Goal: Task Accomplishment & Management: Use online tool/utility

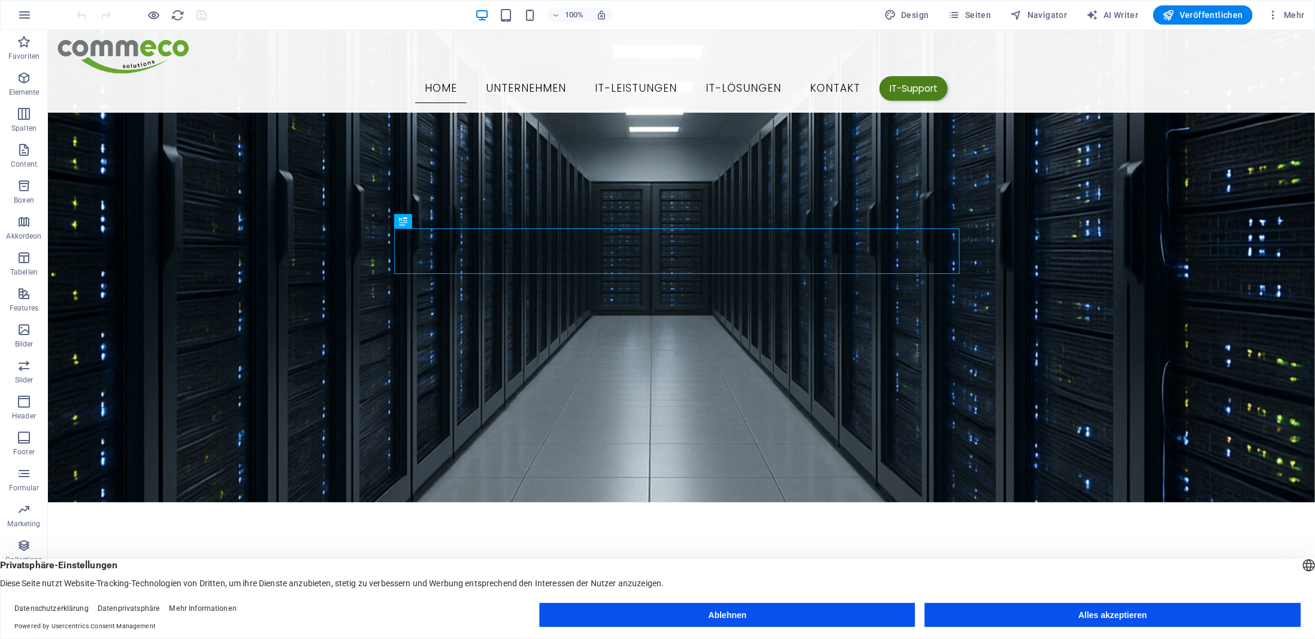
click at [1049, 615] on button "Alles akzeptieren" at bounding box center [1113, 615] width 376 height 24
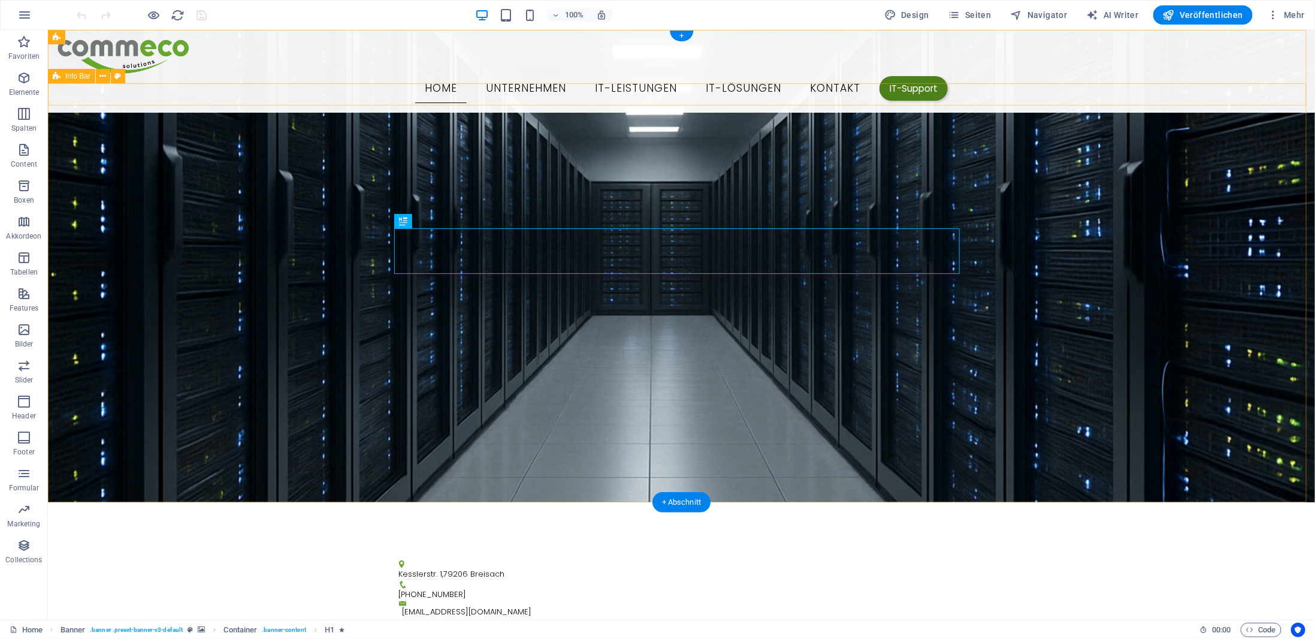
click at [126, 555] on div "Kesslerstr. 1 , 79206 Breisach [PHONE_NUMBER] [EMAIL_ADDRESS][DOMAIN_NAME]" at bounding box center [680, 589] width 1267 height 68
click at [55, 78] on icon at bounding box center [57, 76] width 8 height 14
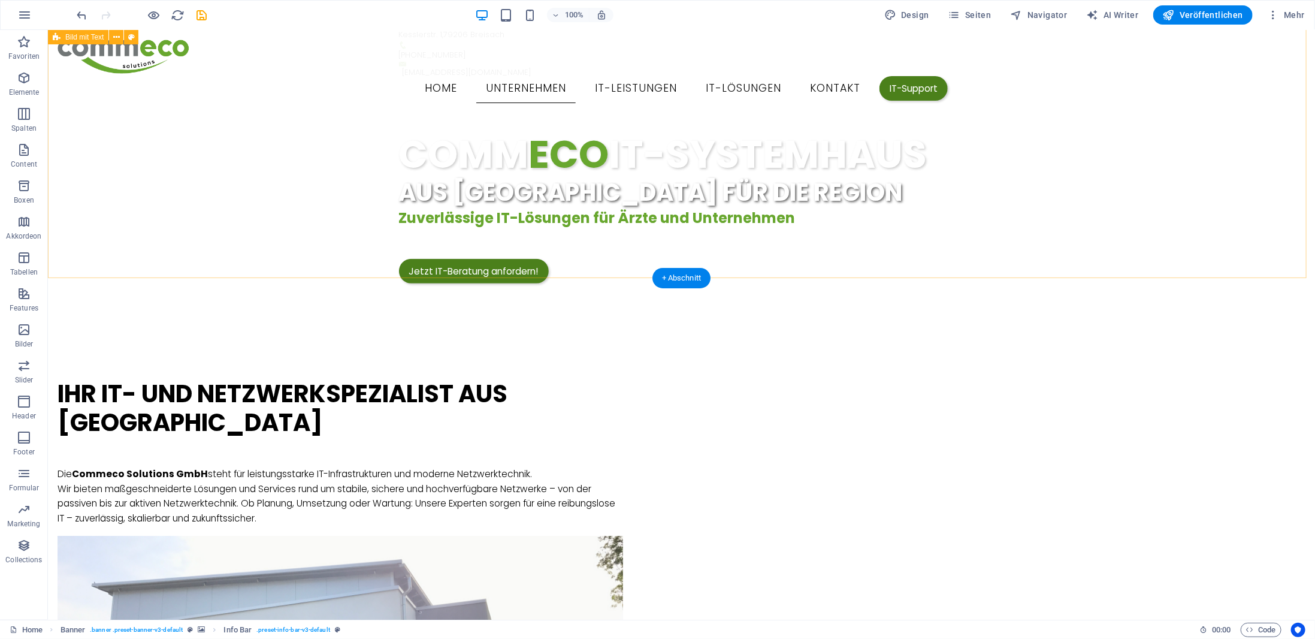
scroll to position [719, 0]
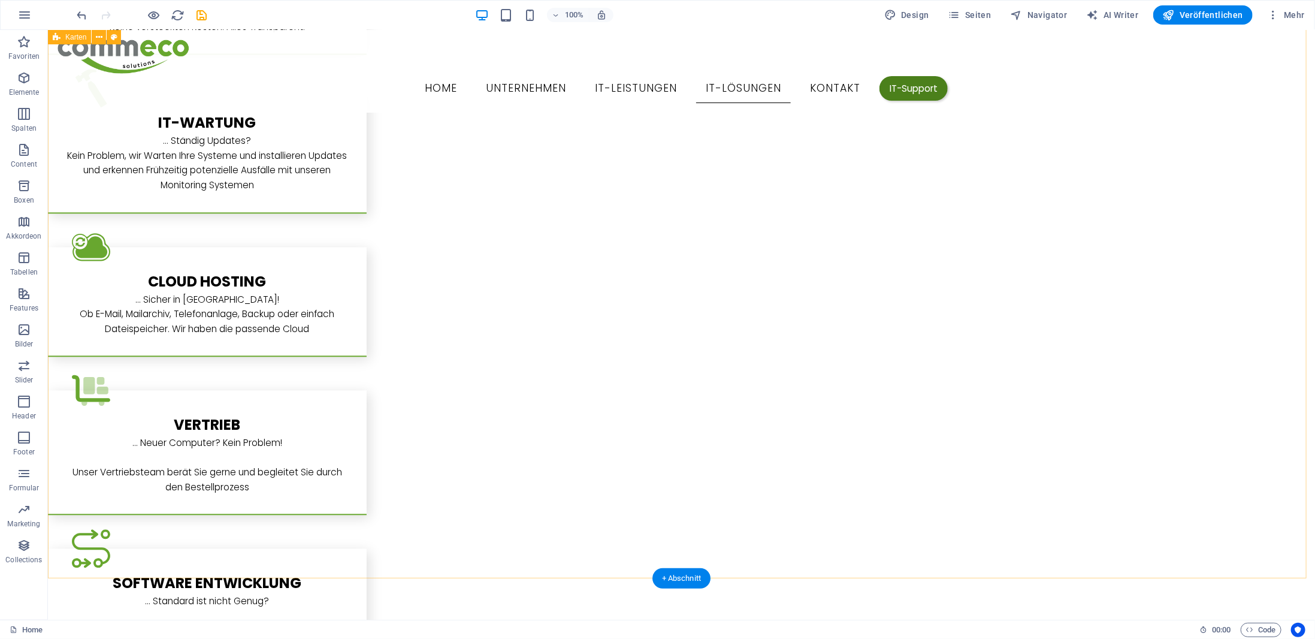
scroll to position [4674, 0]
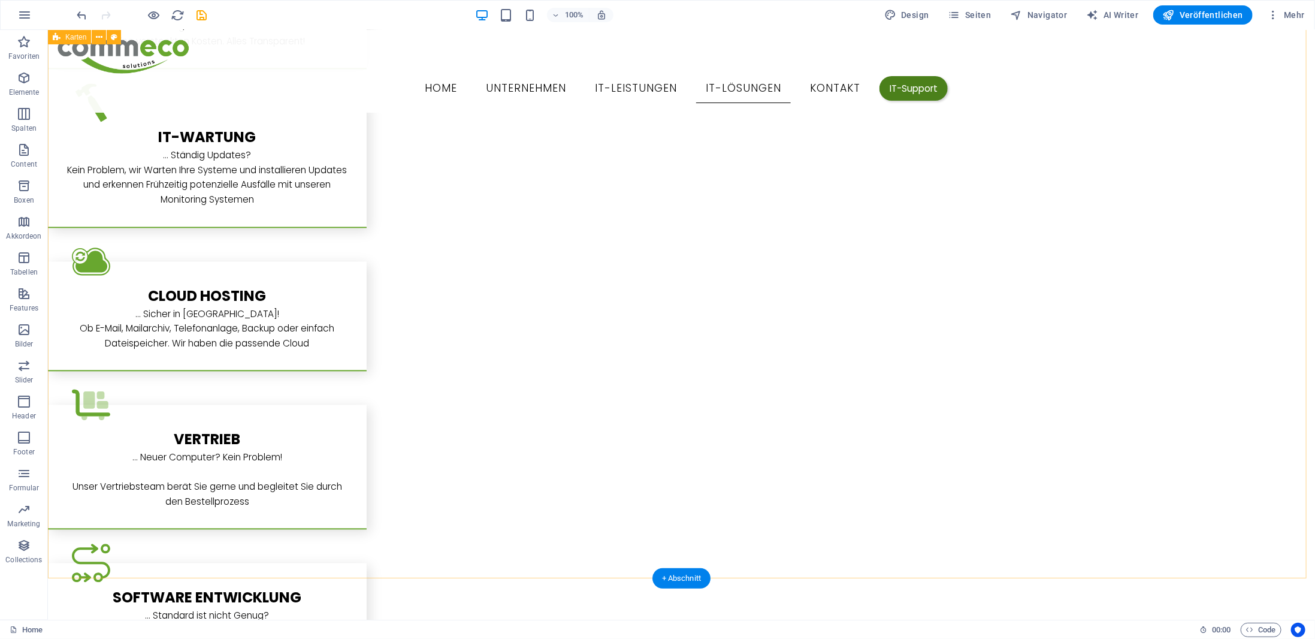
click at [1023, 16] on icon "button" at bounding box center [1017, 15] width 12 height 12
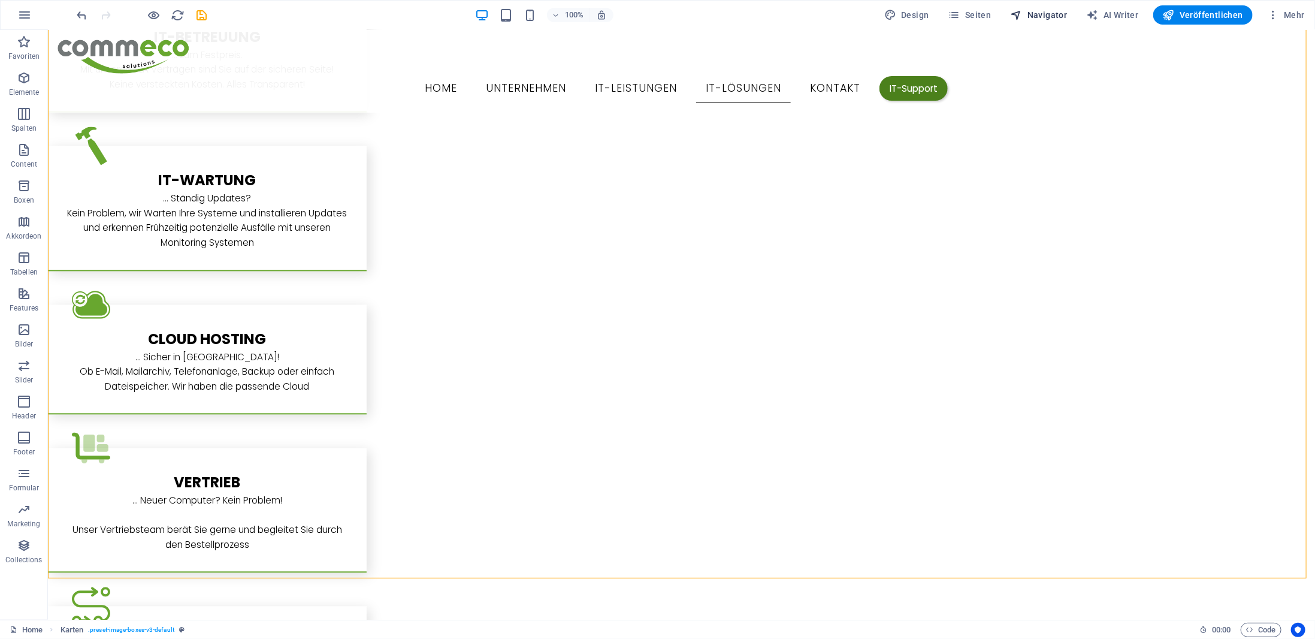
scroll to position [4907, 0]
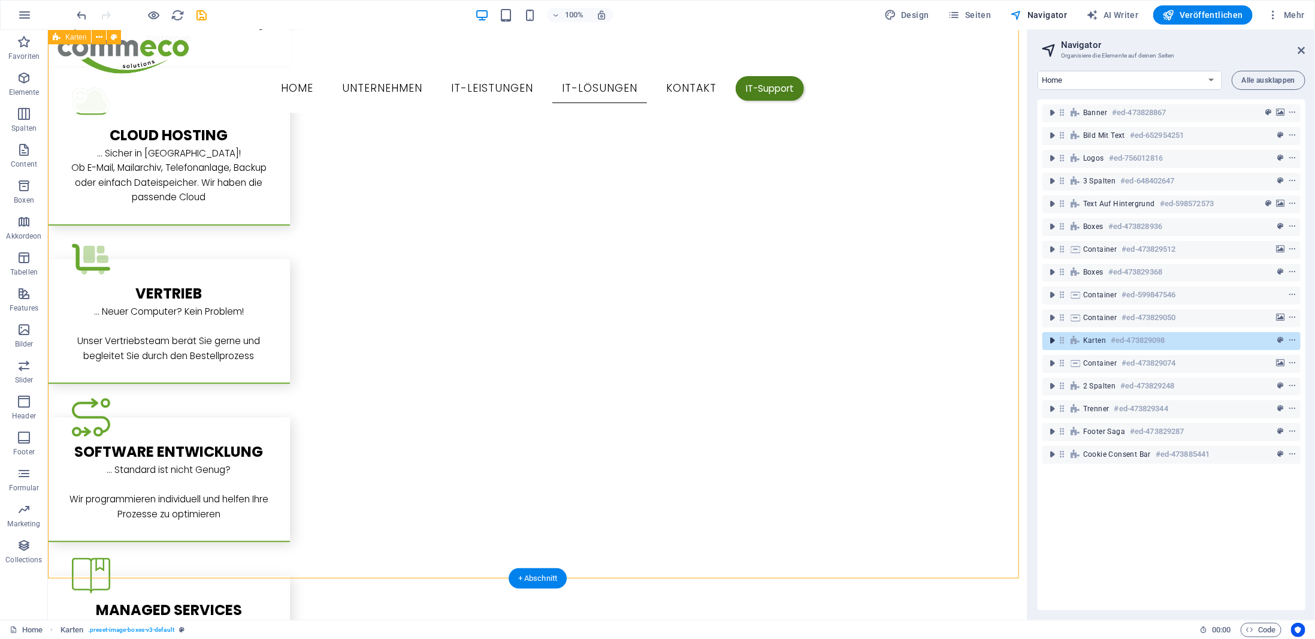
click at [1049, 340] on icon "toggle-expand" at bounding box center [1052, 340] width 12 height 12
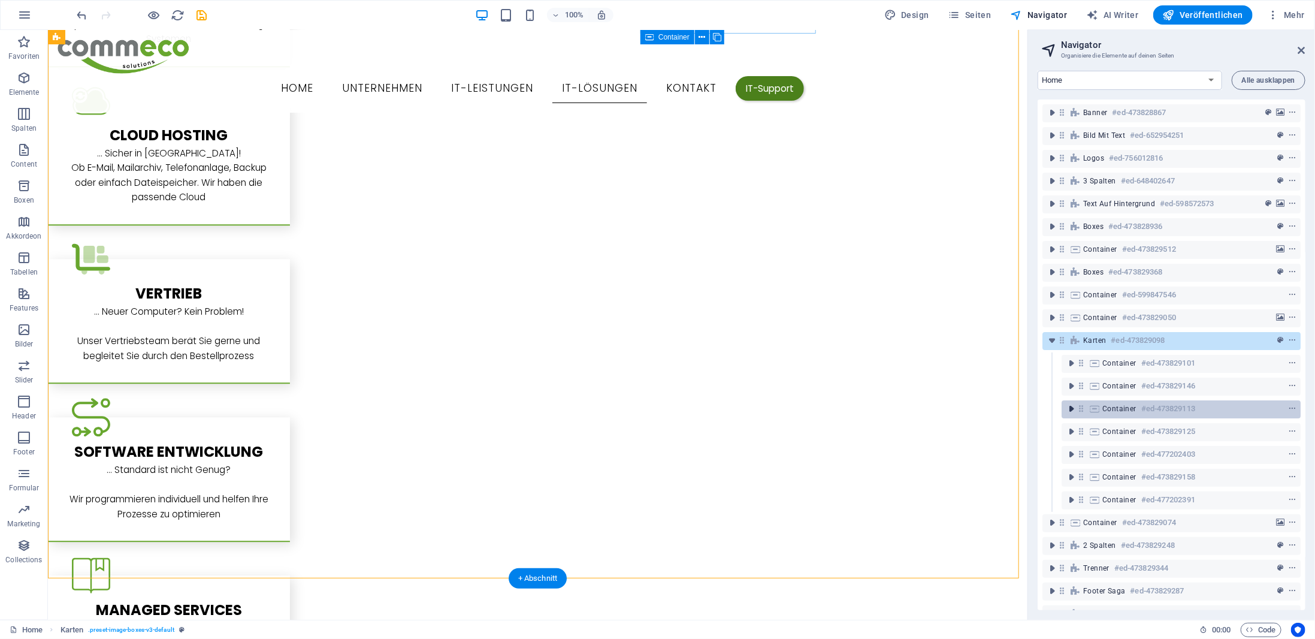
scroll to position [26, 0]
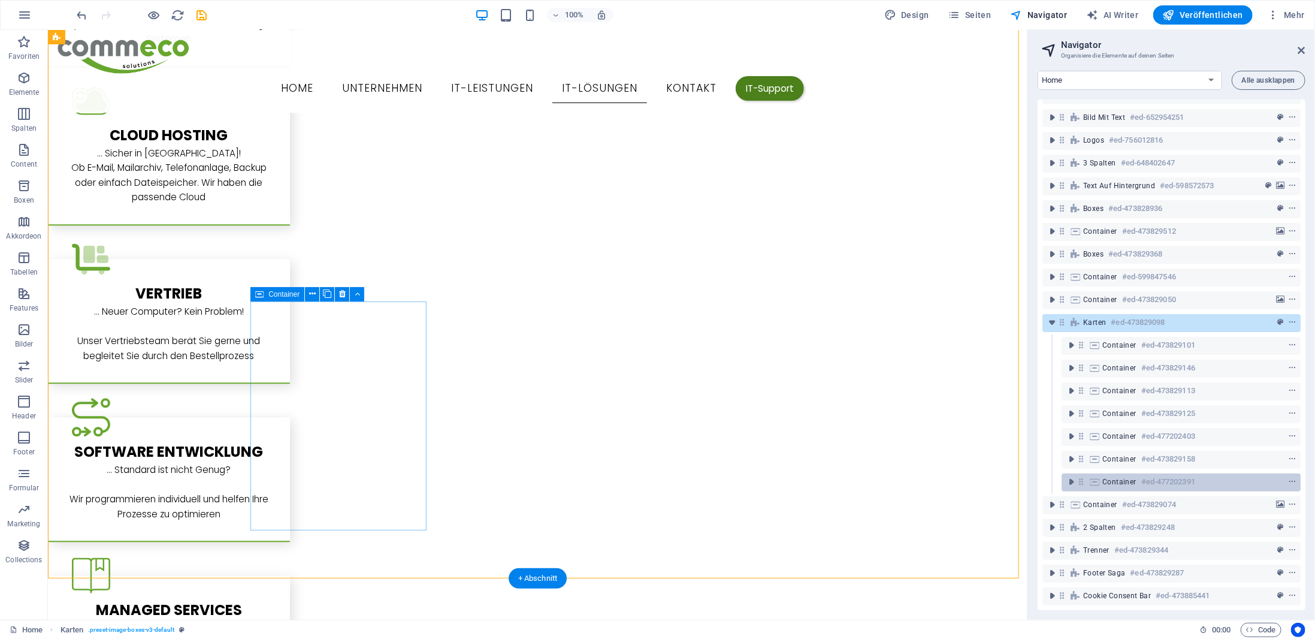
click at [1113, 477] on span "Container" at bounding box center [1120, 482] width 34 height 10
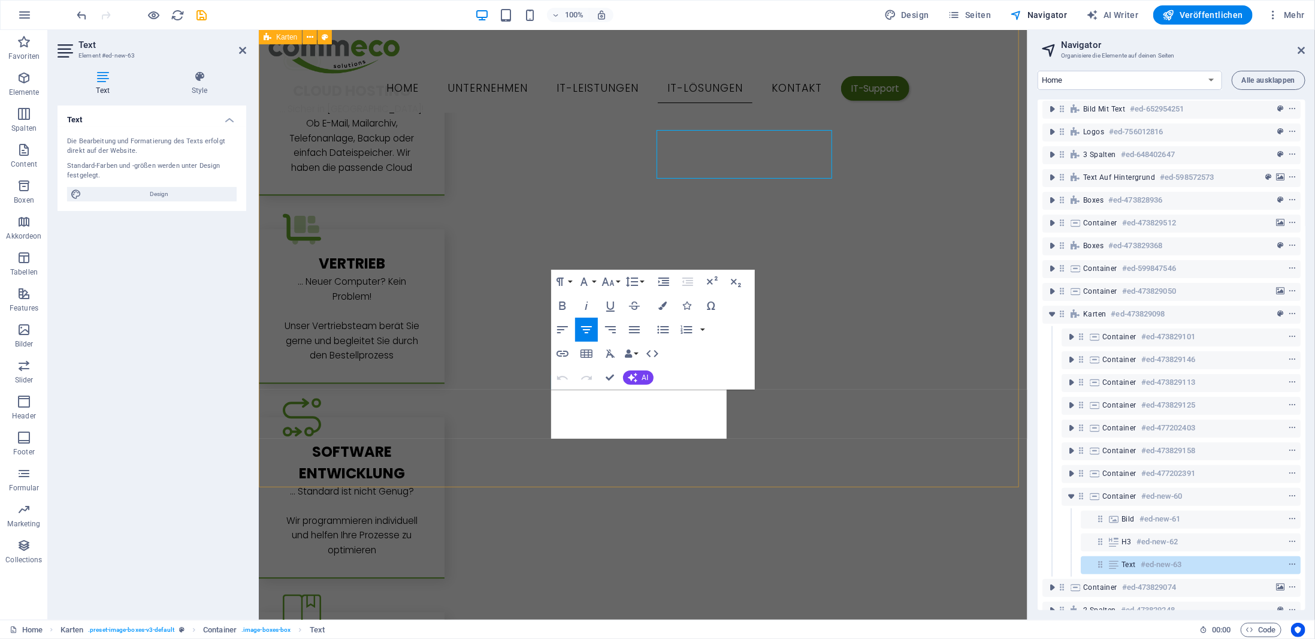
scroll to position [5258, 0]
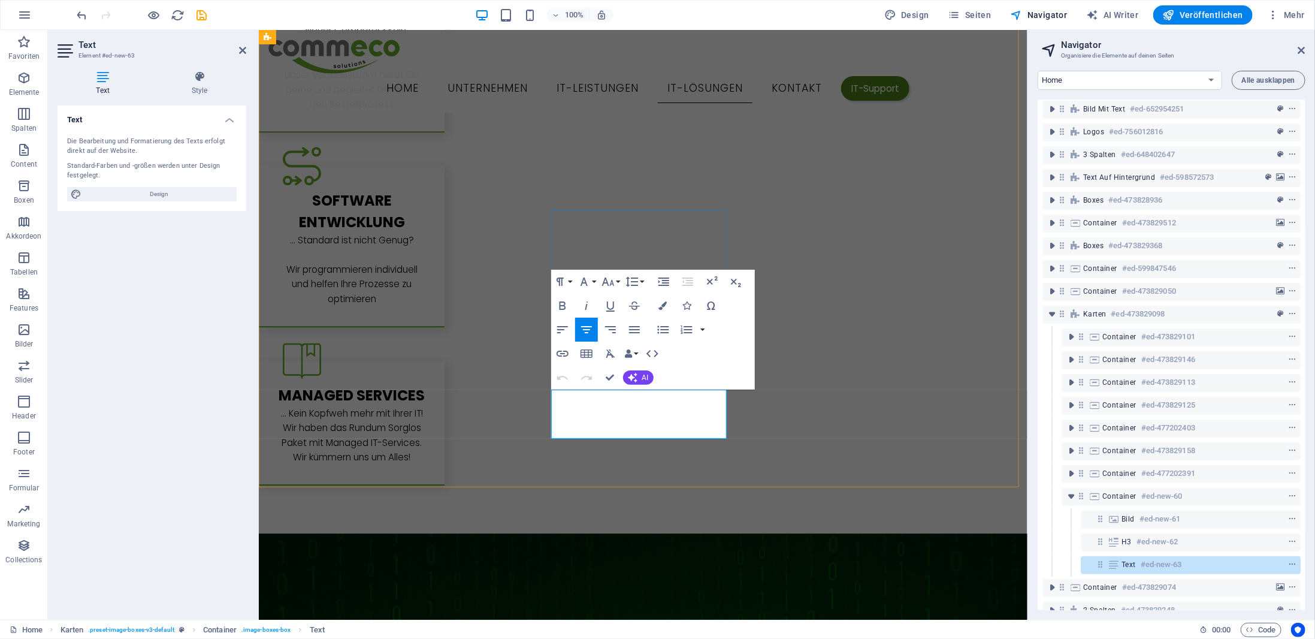
drag, startPoint x: 692, startPoint y: 413, endPoint x: 589, endPoint y: 413, distance: 103.1
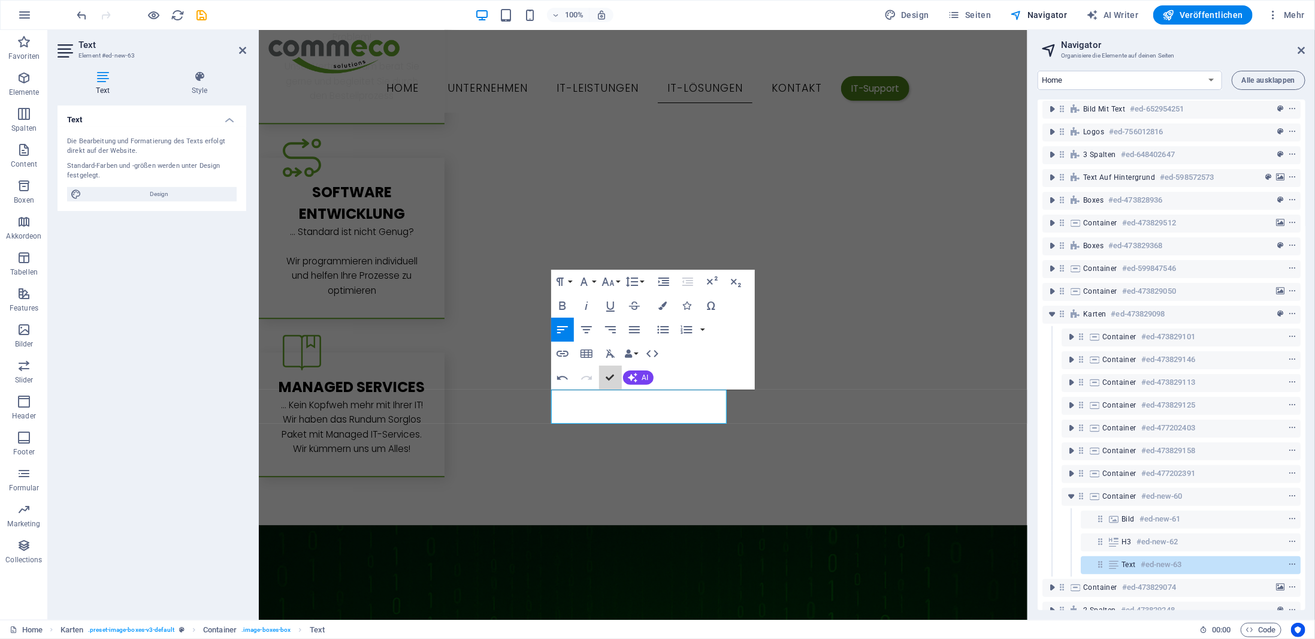
scroll to position [4998, 0]
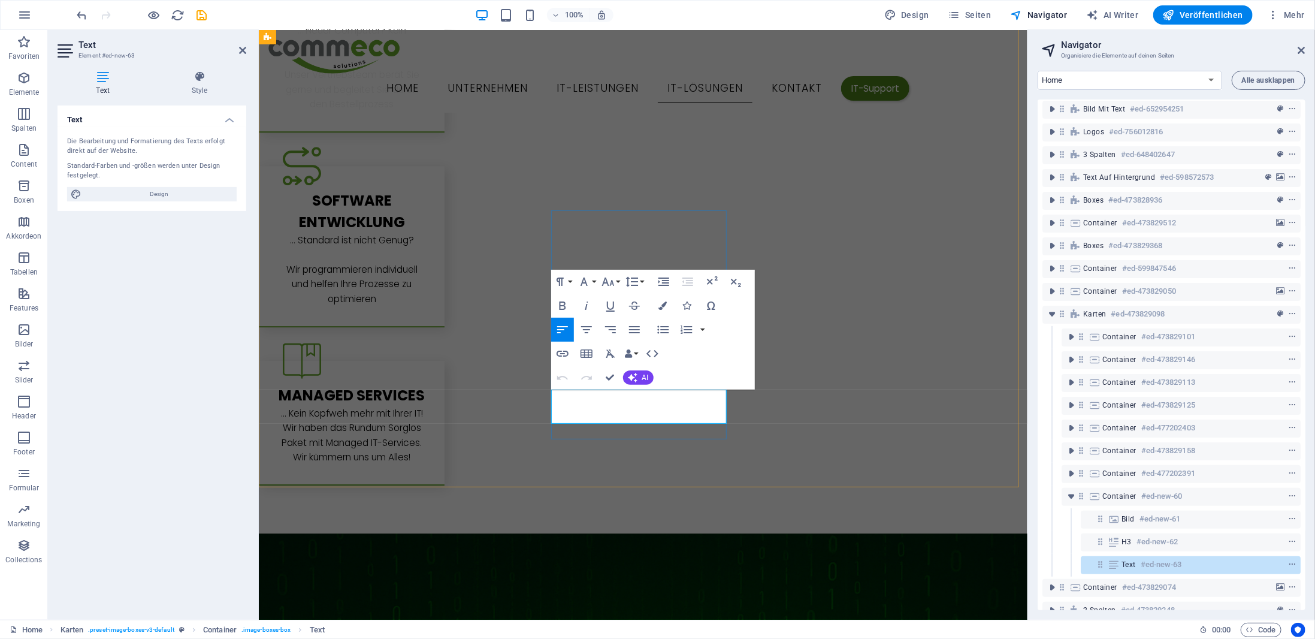
drag, startPoint x: 660, startPoint y: 394, endPoint x: 583, endPoint y: 399, distance: 76.9
drag, startPoint x: 612, startPoint y: 400, endPoint x: 556, endPoint y: 400, distance: 56.3
click at [581, 325] on icon "button" at bounding box center [586, 329] width 14 height 14
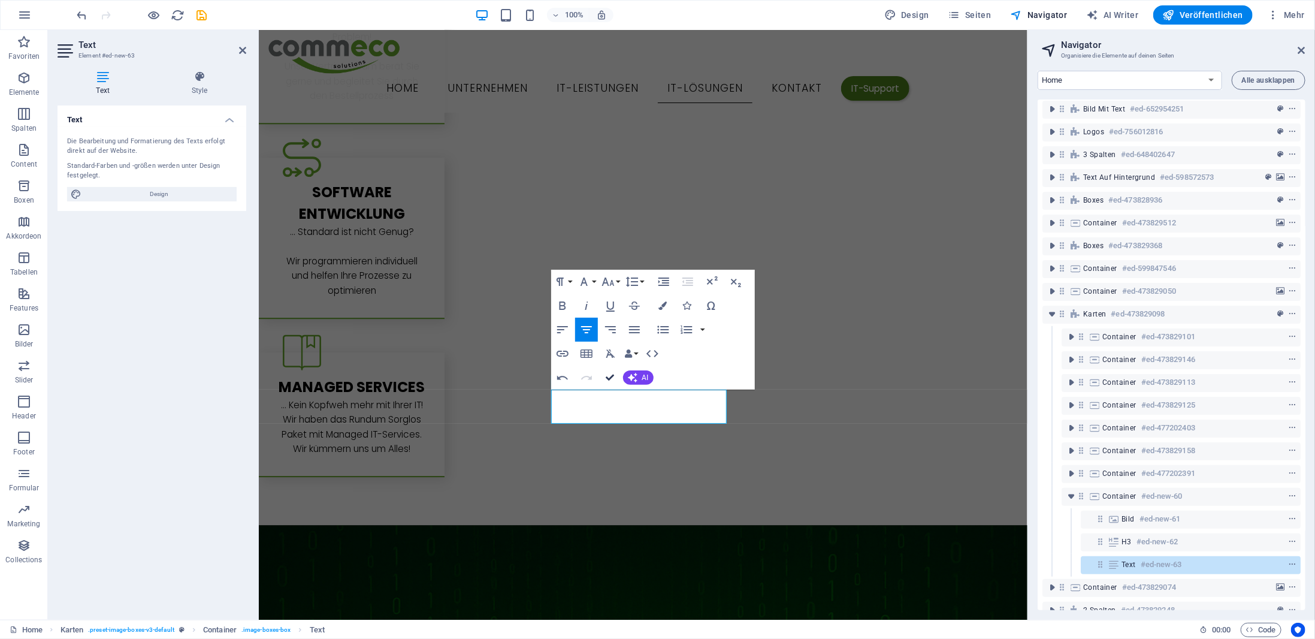
scroll to position [4998, 0]
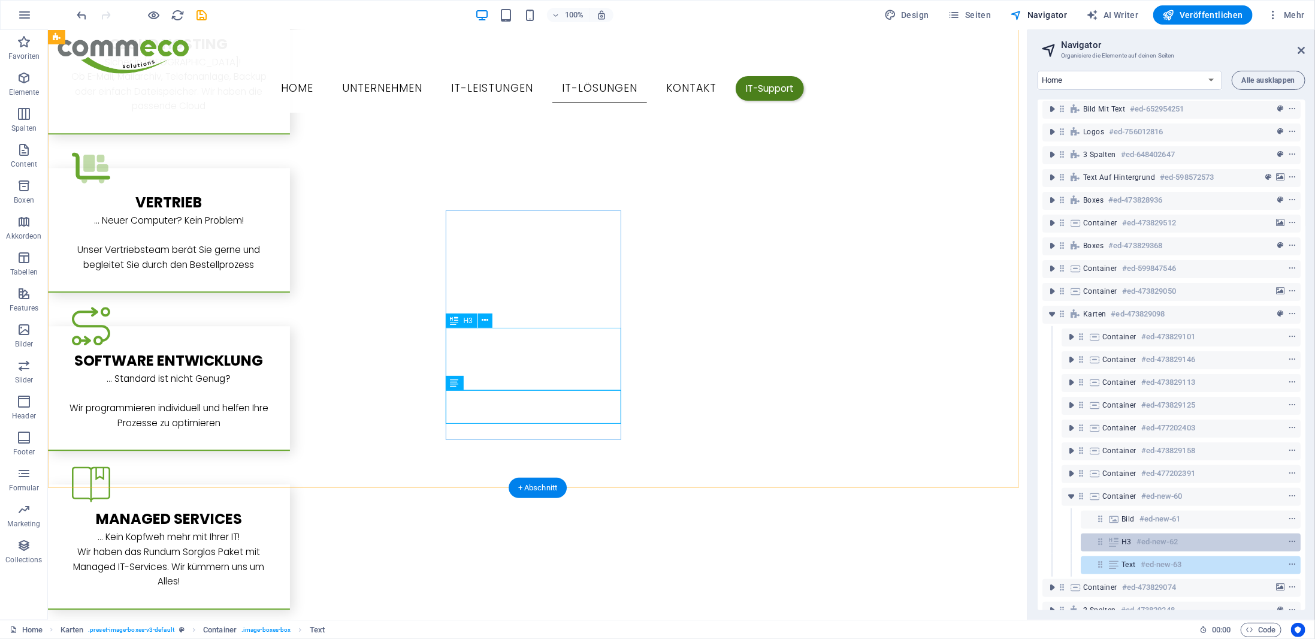
click at [1145, 539] on h6 "#ed-new-62" at bounding box center [1157, 542] width 41 height 14
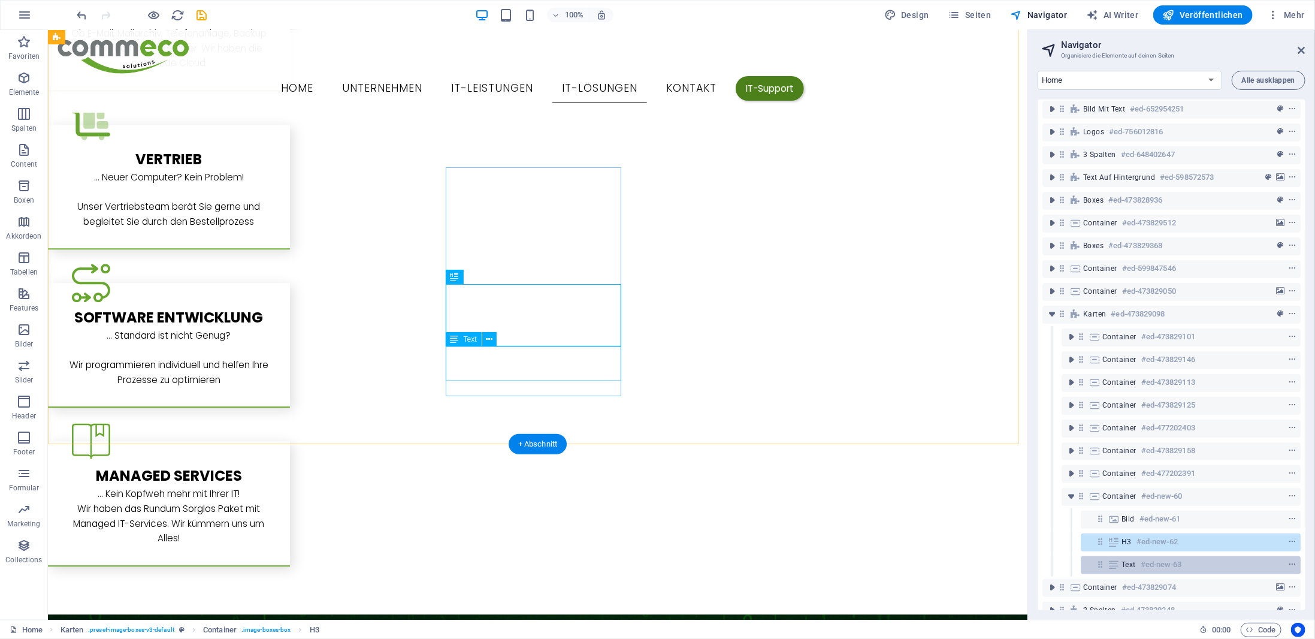
click at [1140, 563] on div "Text #ed-new-63" at bounding box center [1181, 564] width 119 height 14
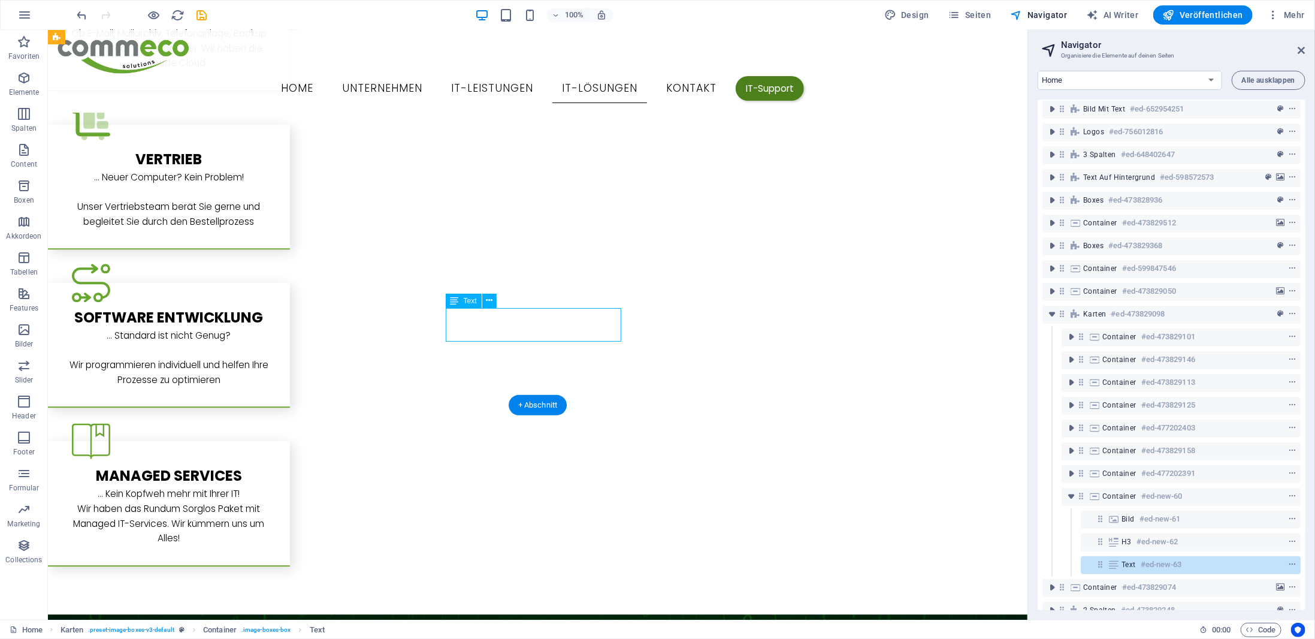
scroll to position [5080, 0]
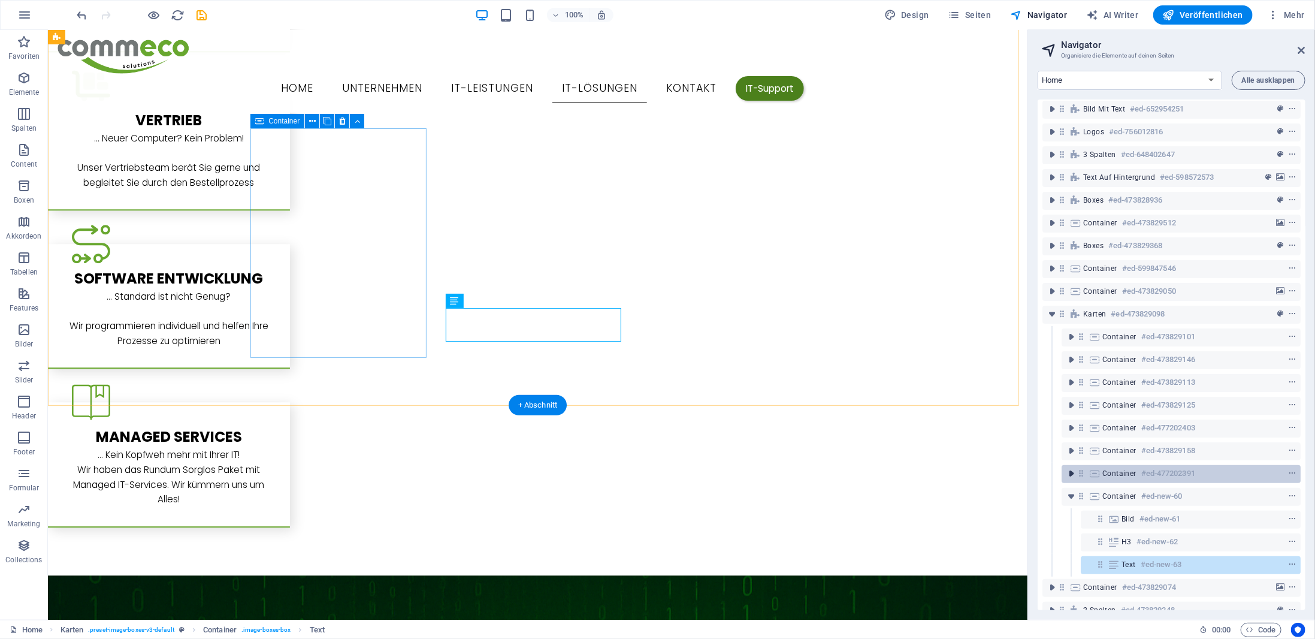
click at [1073, 475] on icon "toggle-expand" at bounding box center [1071, 473] width 12 height 12
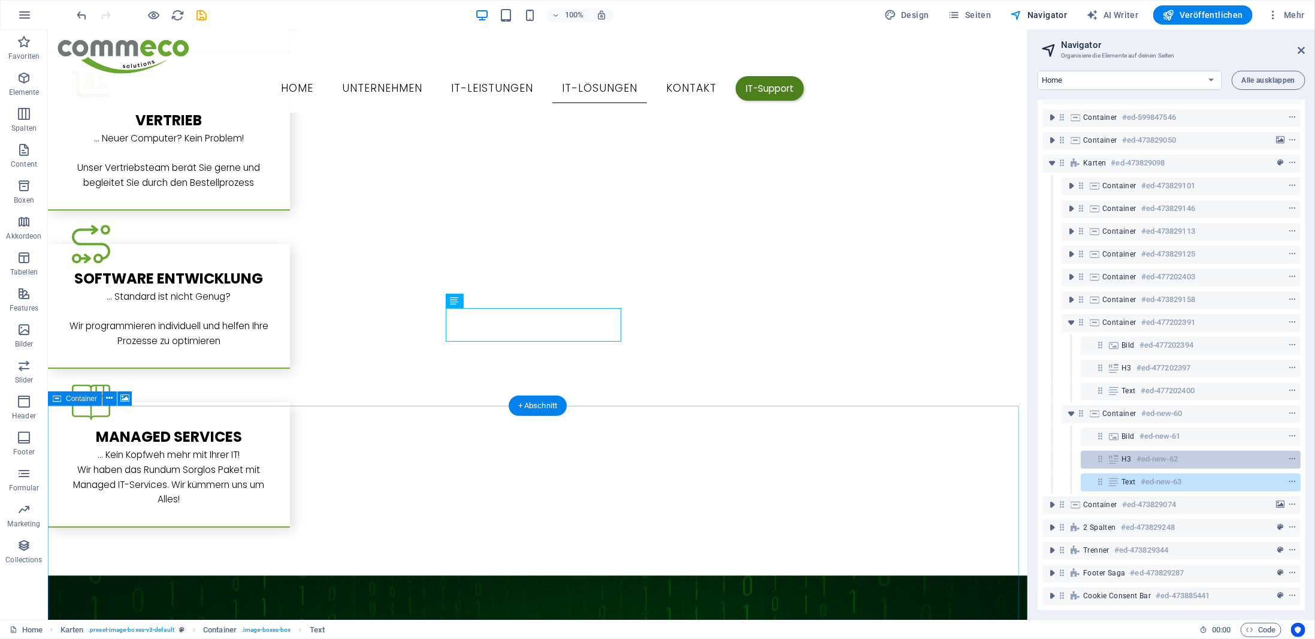
scroll to position [186, 0]
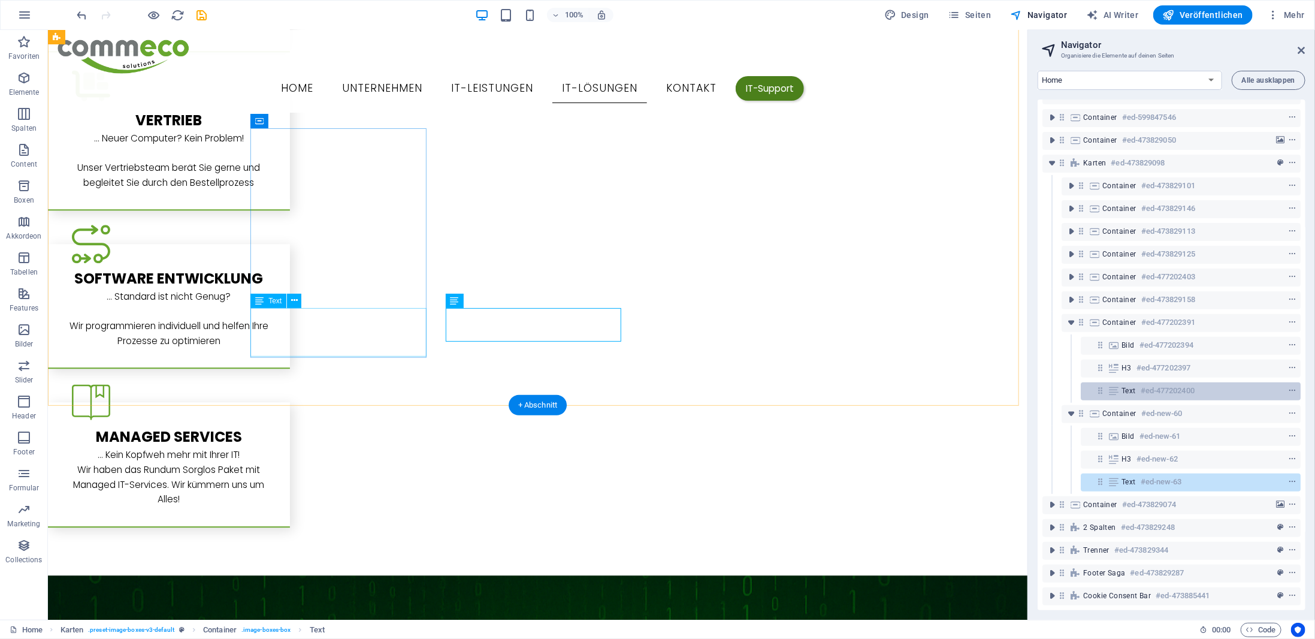
click at [1130, 386] on span "Text" at bounding box center [1129, 391] width 14 height 10
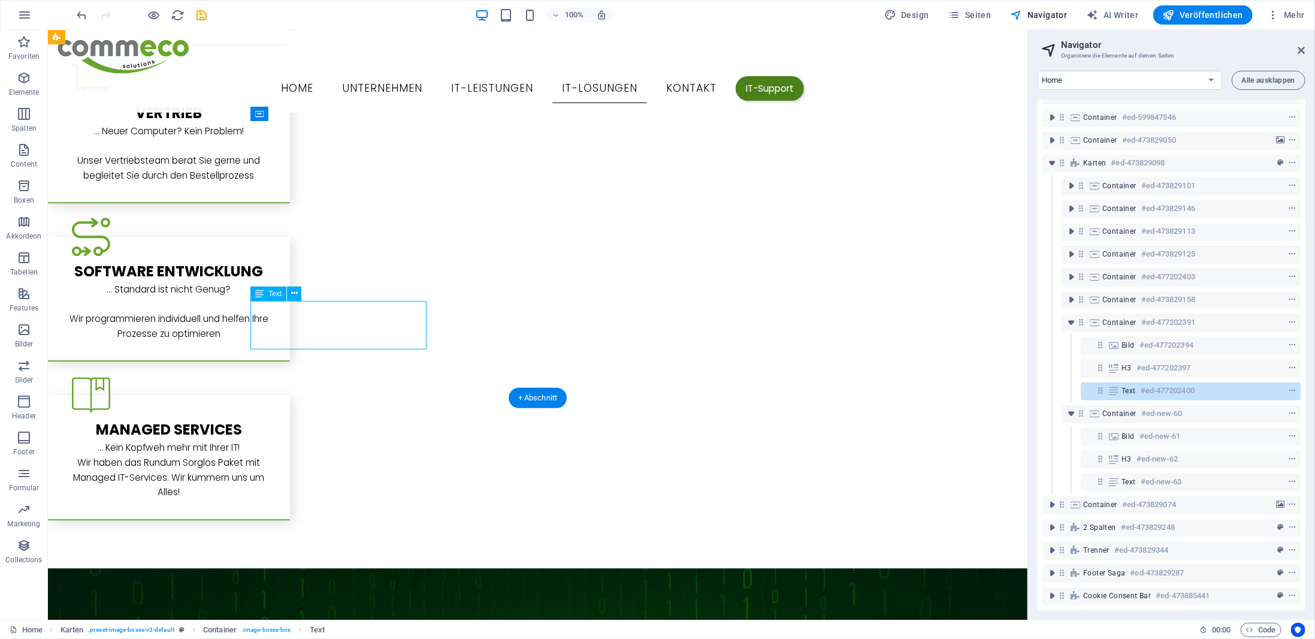
click at [1130, 386] on span "Text" at bounding box center [1129, 391] width 14 height 10
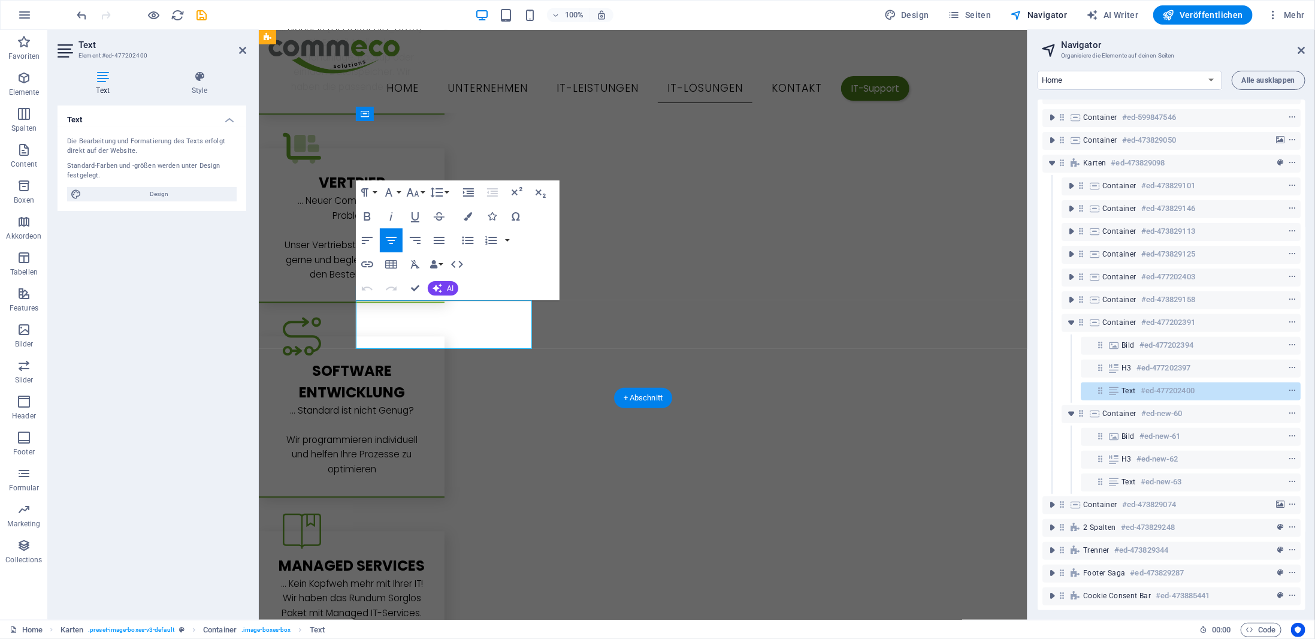
scroll to position [5348, 0]
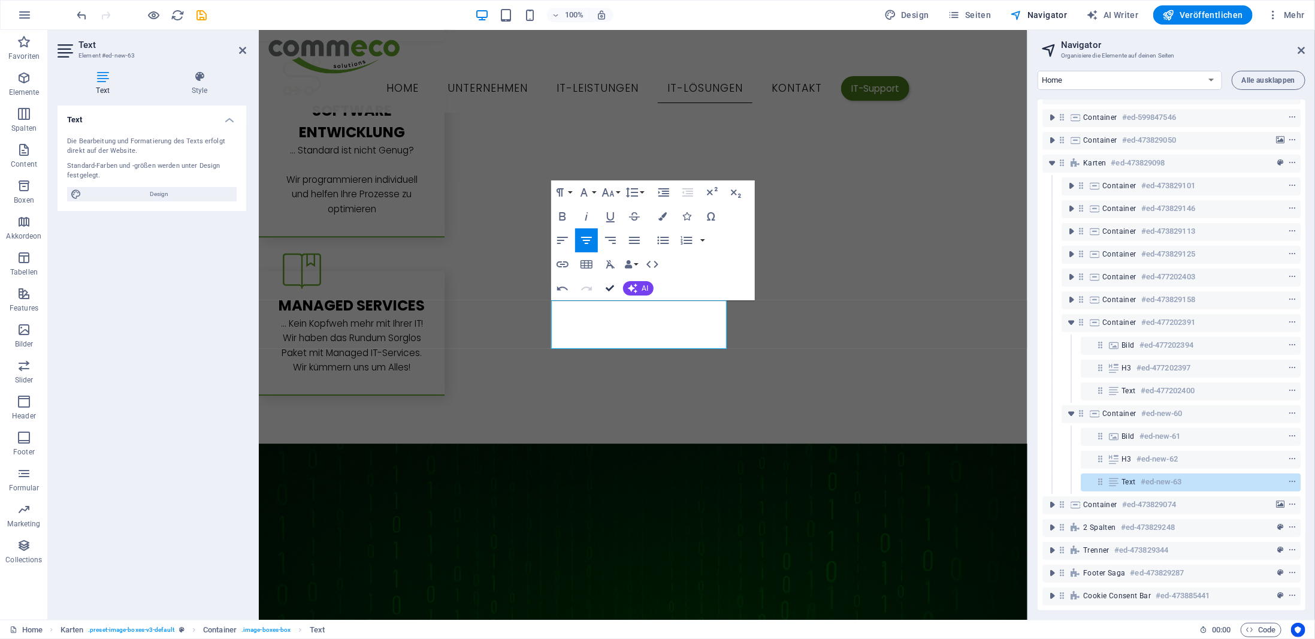
drag, startPoint x: 616, startPoint y: 286, endPoint x: 567, endPoint y: 256, distance: 57.6
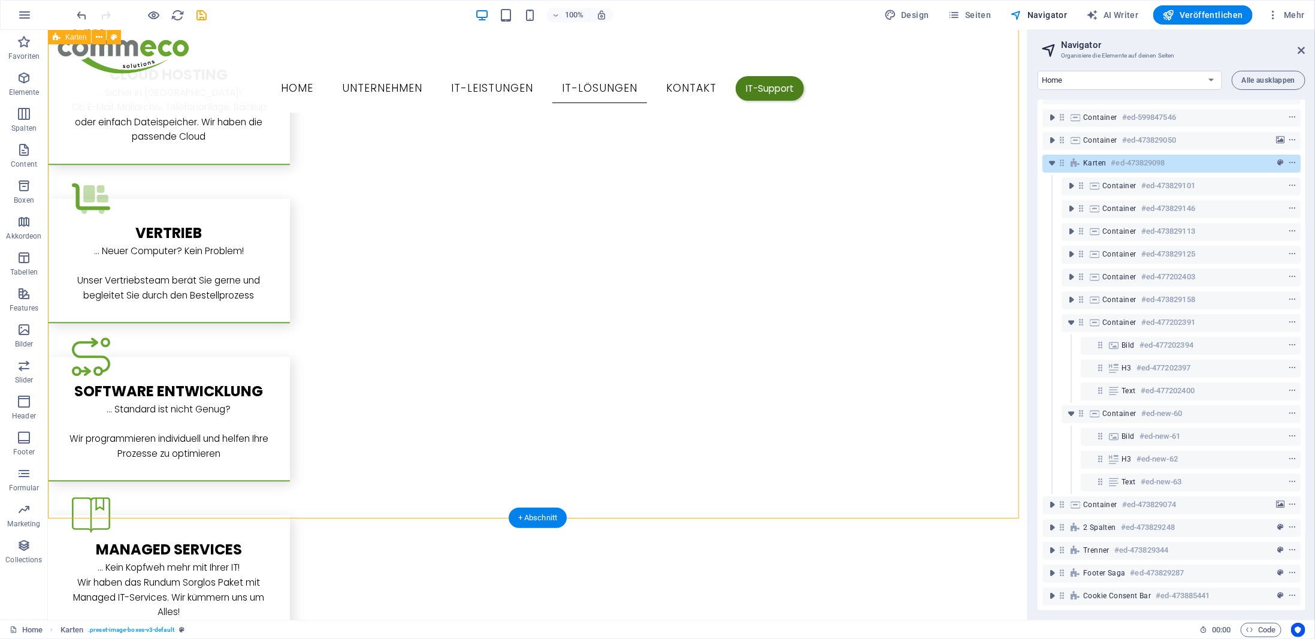
scroll to position [4848, 0]
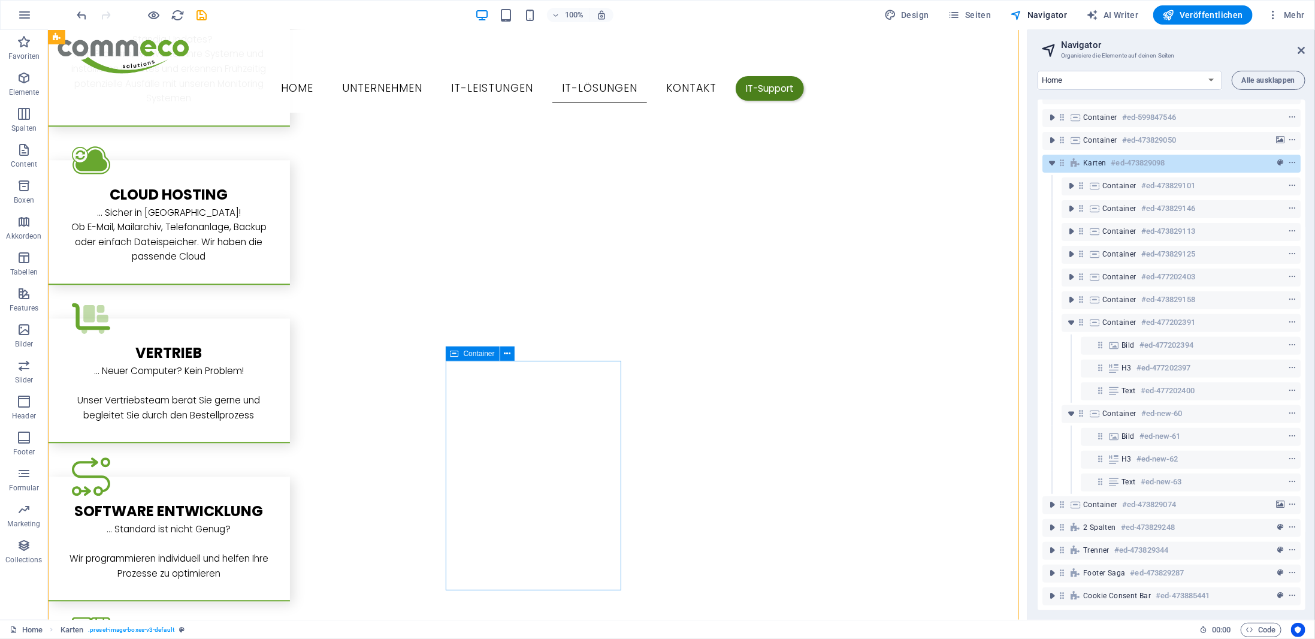
click at [452, 352] on icon at bounding box center [455, 353] width 8 height 14
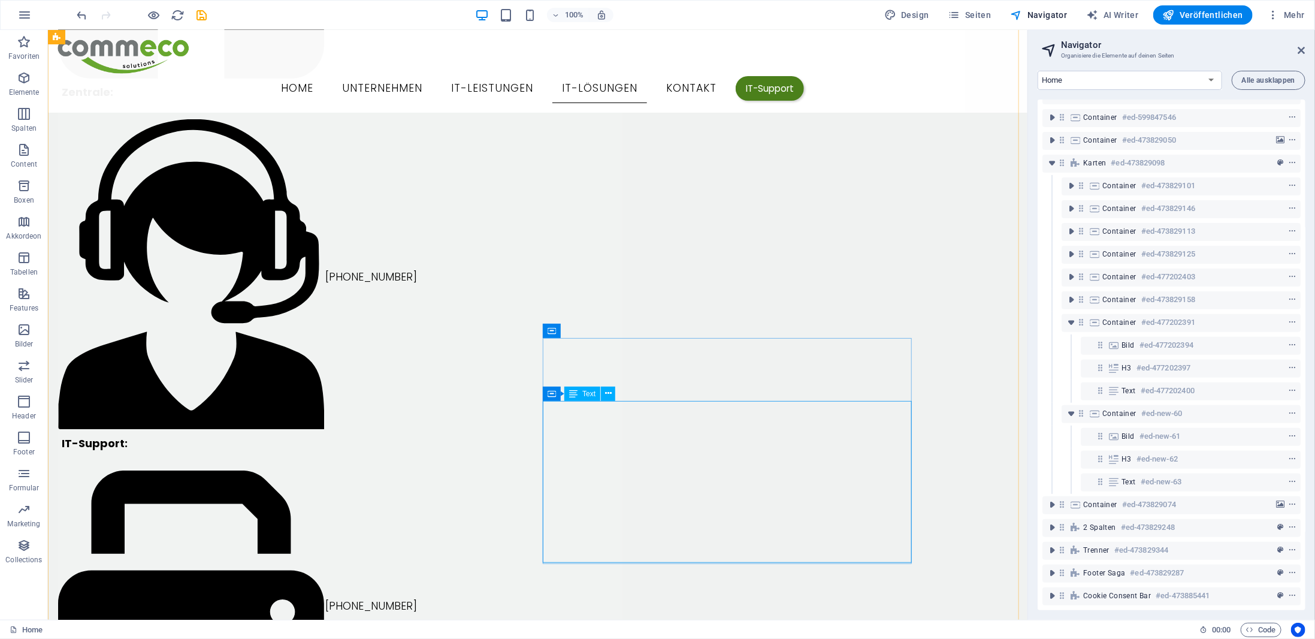
scroll to position [2571, 0]
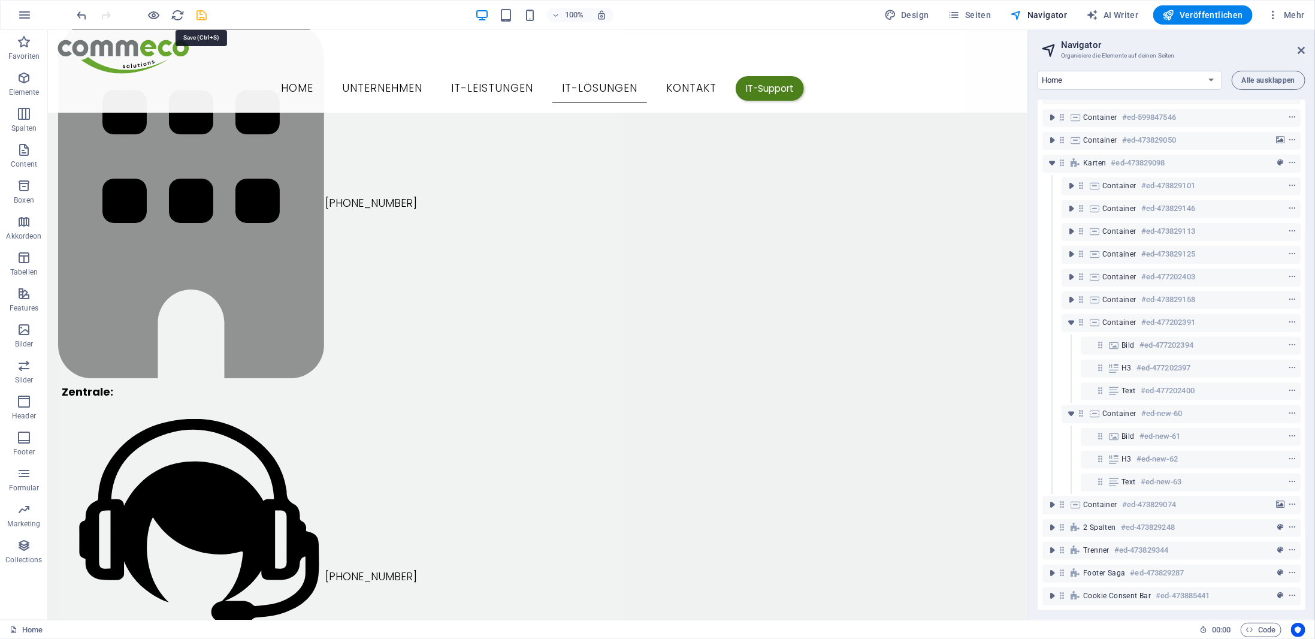
click at [200, 16] on icon "save" at bounding box center [202, 15] width 14 height 14
checkbox input "false"
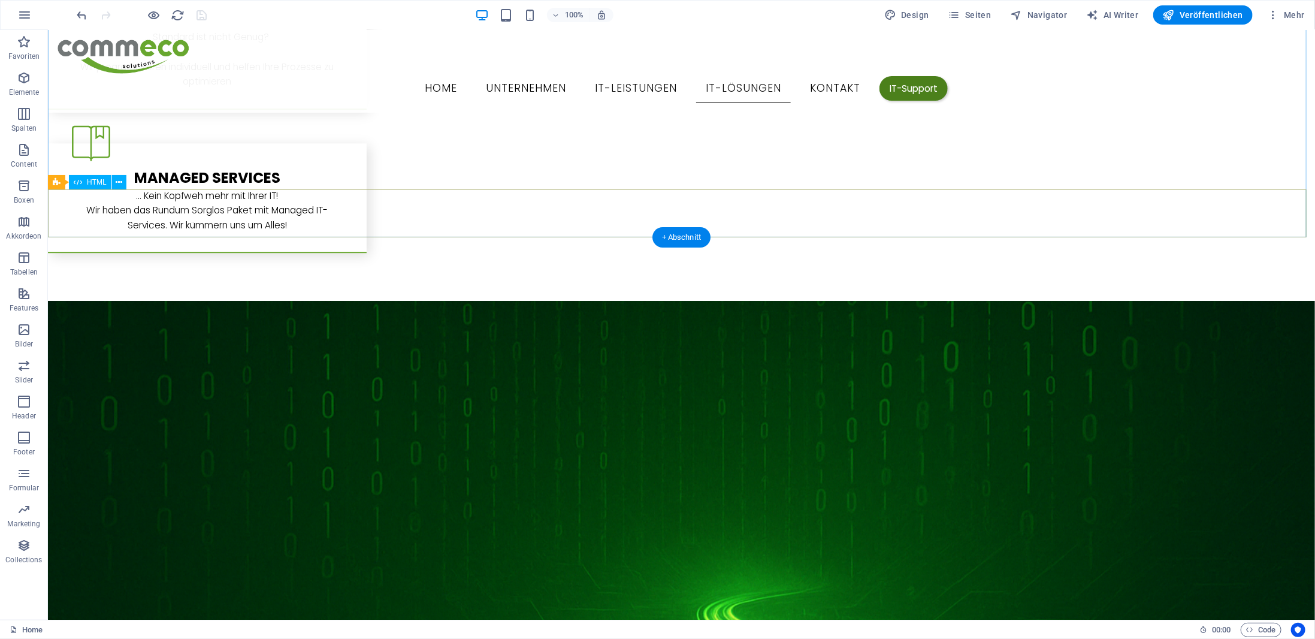
scroll to position [5226, 0]
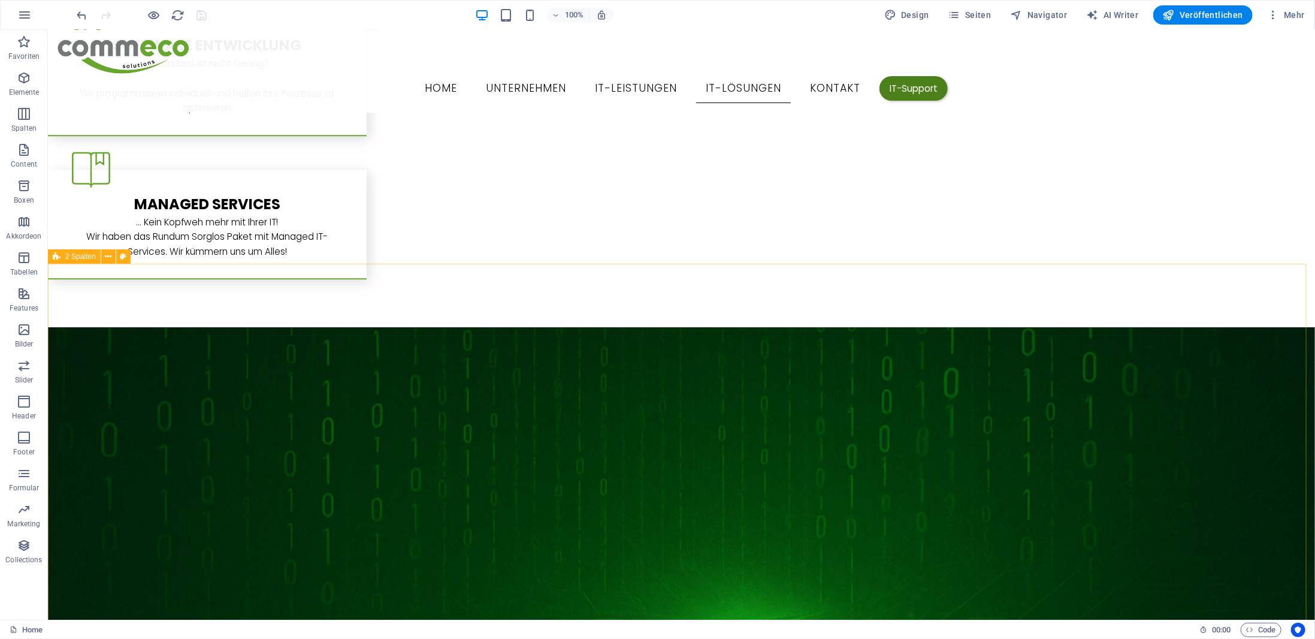
click at [71, 255] on span "2 Spalten" at bounding box center [80, 256] width 31 height 7
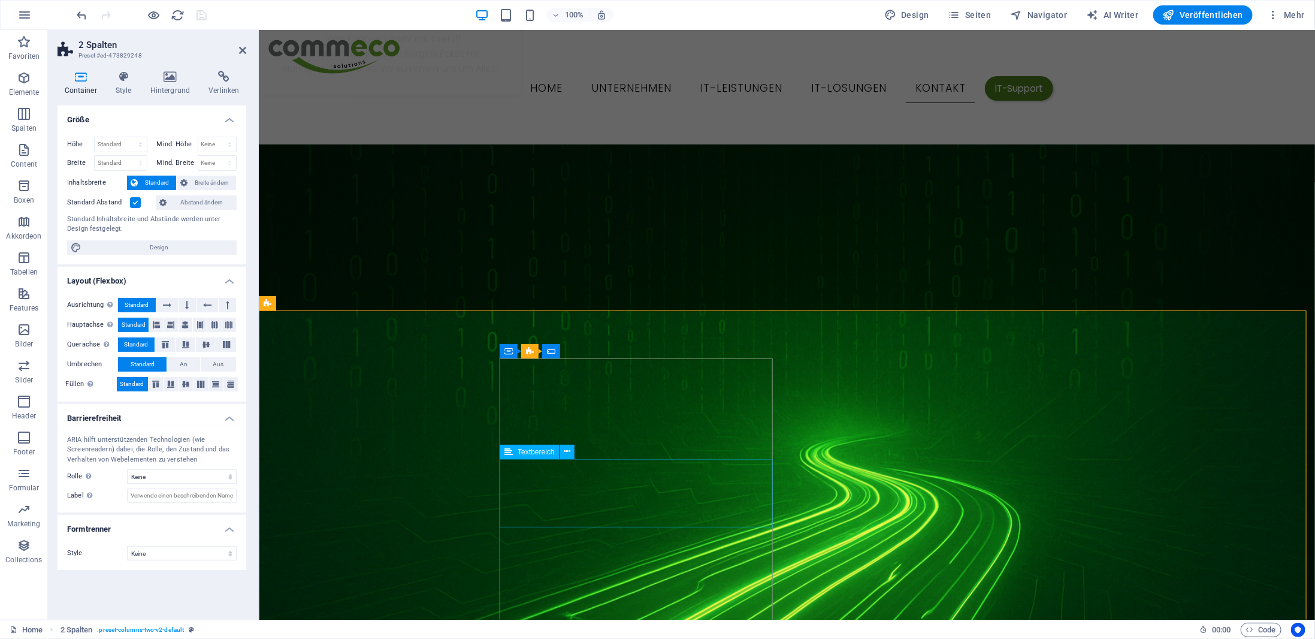
scroll to position [5526, 0]
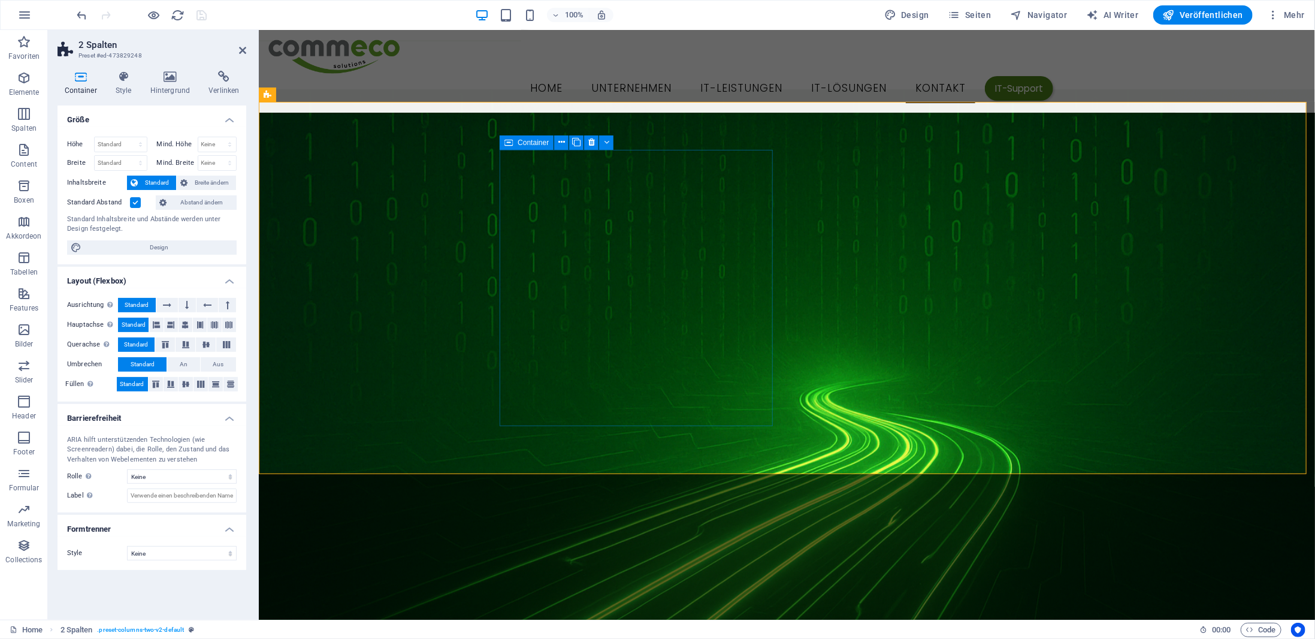
click at [511, 143] on icon at bounding box center [509, 142] width 8 height 14
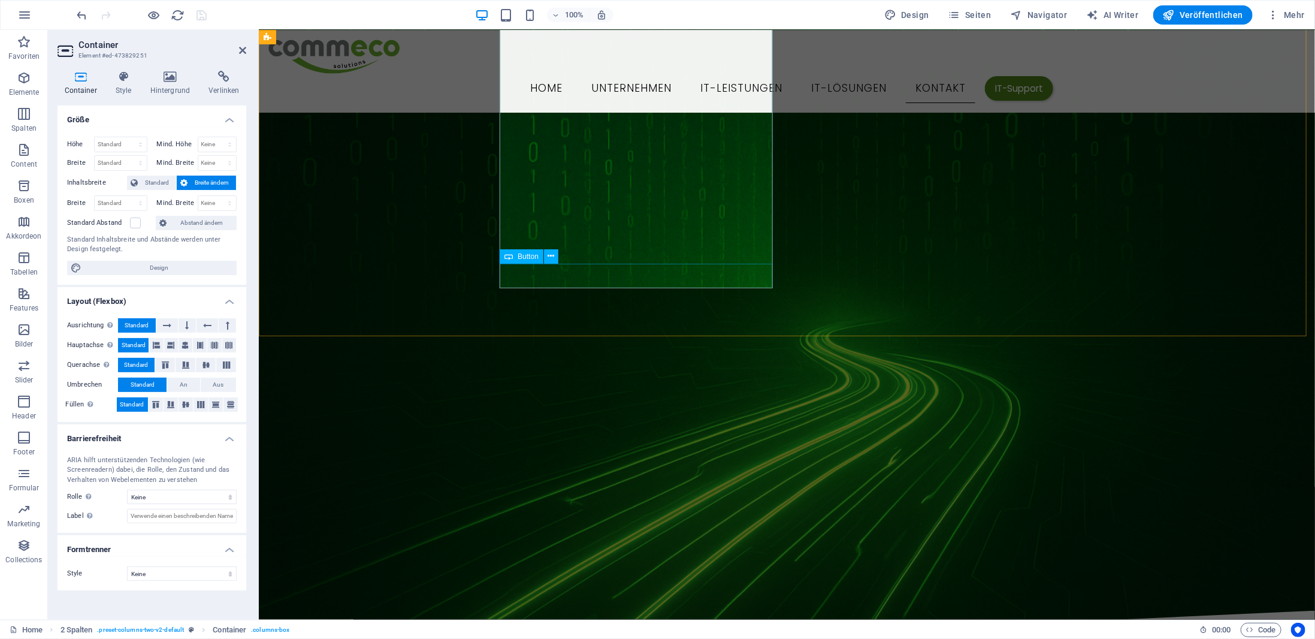
scroll to position [5424, 0]
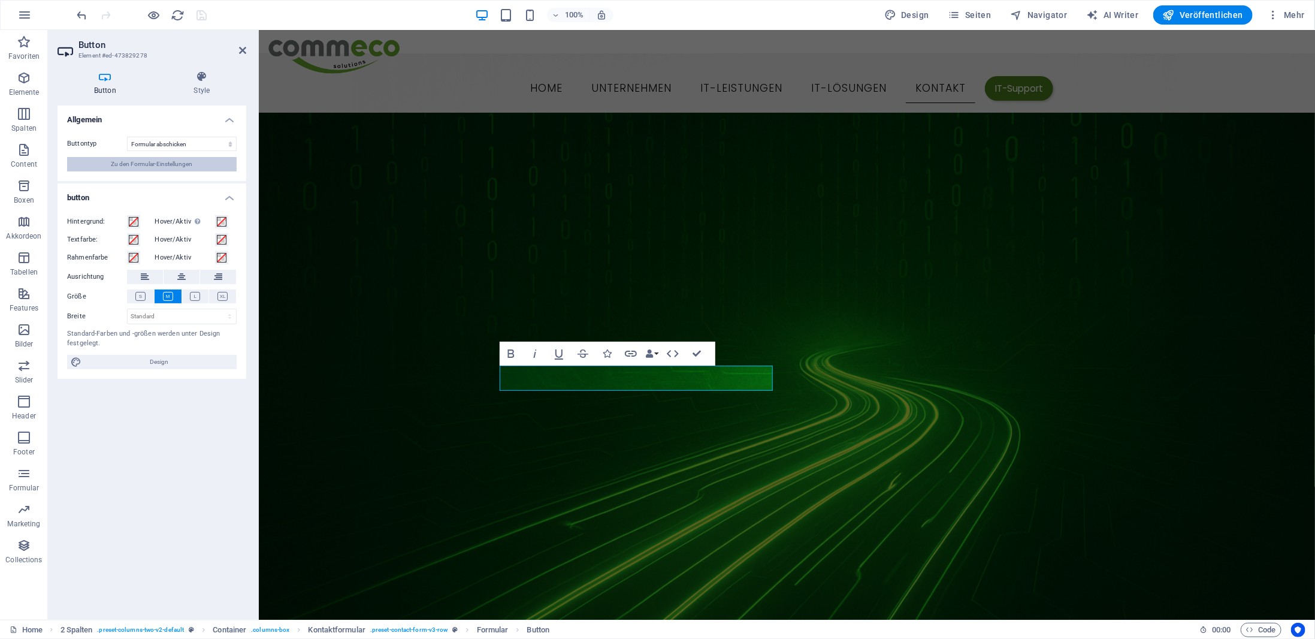
click at [157, 168] on span "Zu den Formular-Einstellungen" at bounding box center [151, 164] width 81 height 14
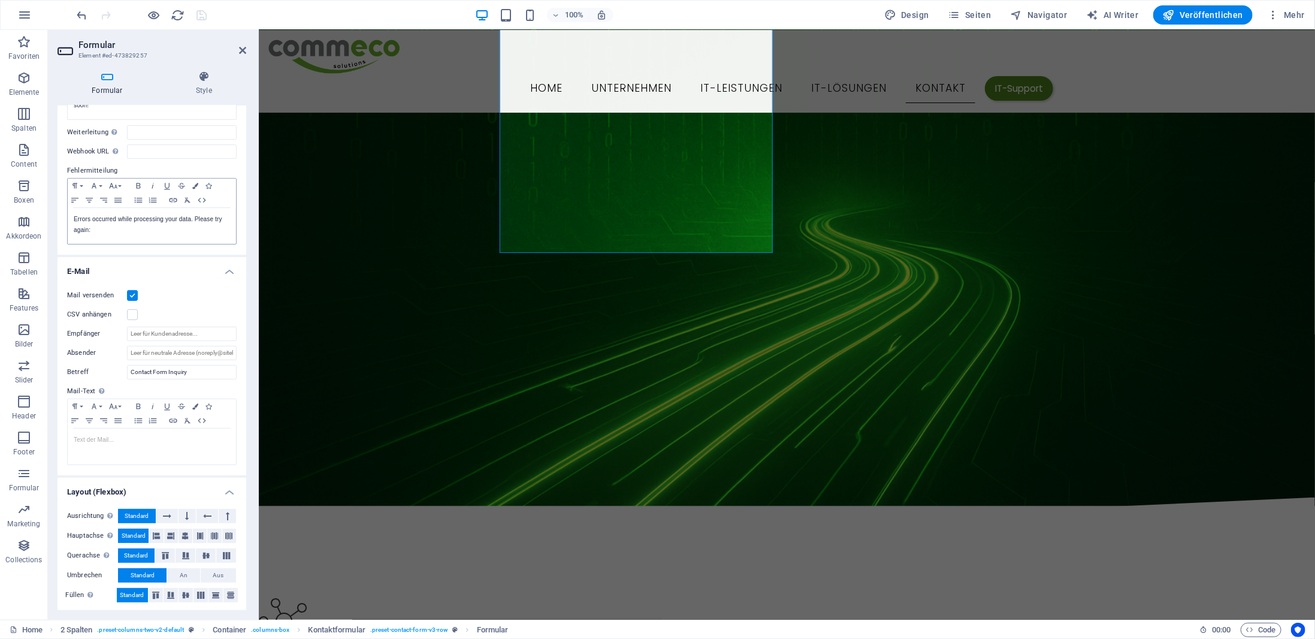
scroll to position [0, 0]
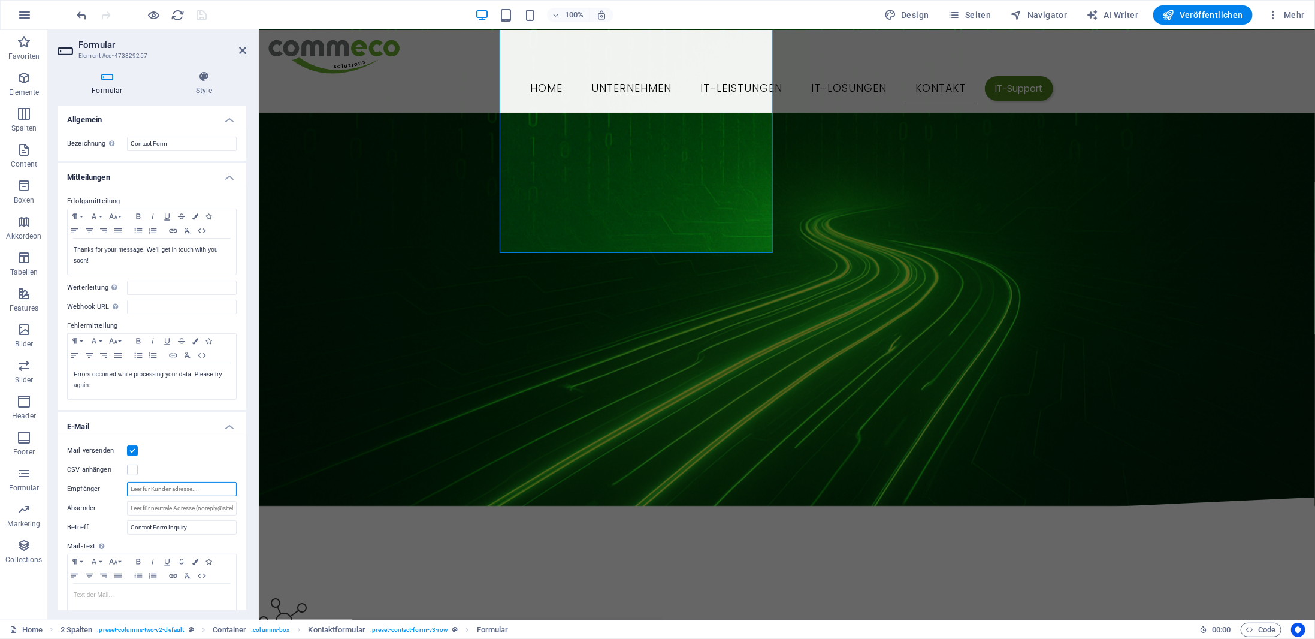
click at [196, 488] on input "Empfänger" at bounding box center [182, 489] width 110 height 14
type input "[EMAIL_ADDRESS][DOMAIN_NAME]"
click at [201, 452] on div "Mail versenden" at bounding box center [152, 450] width 170 height 14
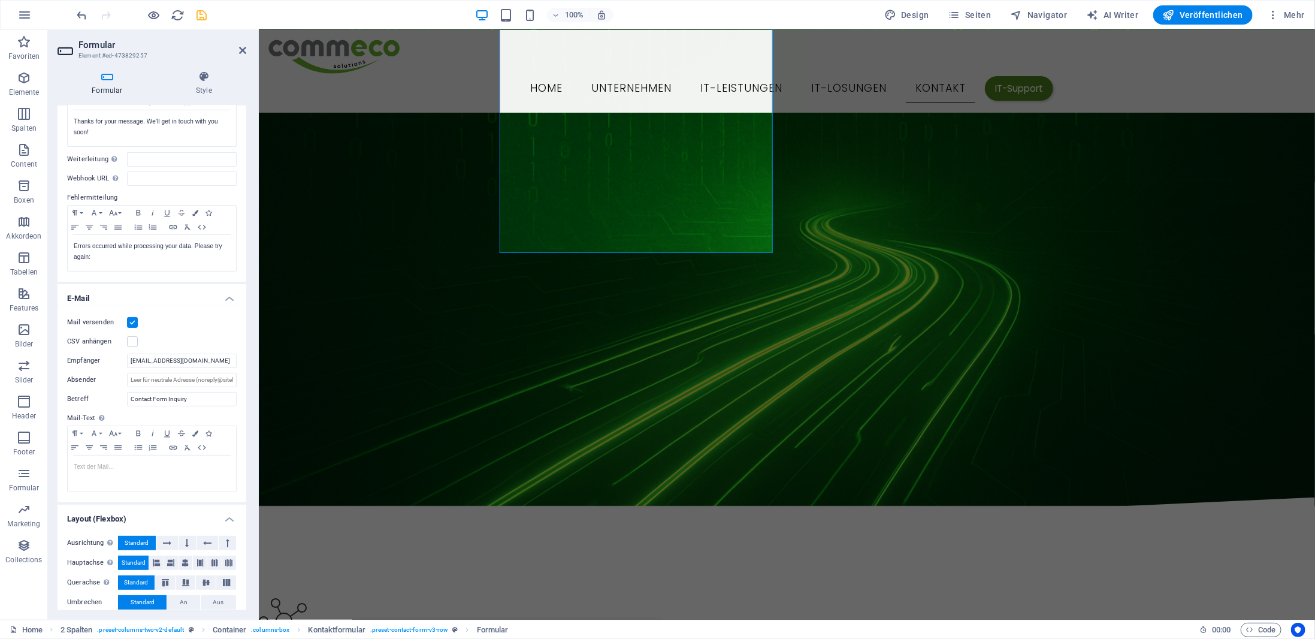
scroll to position [155, 0]
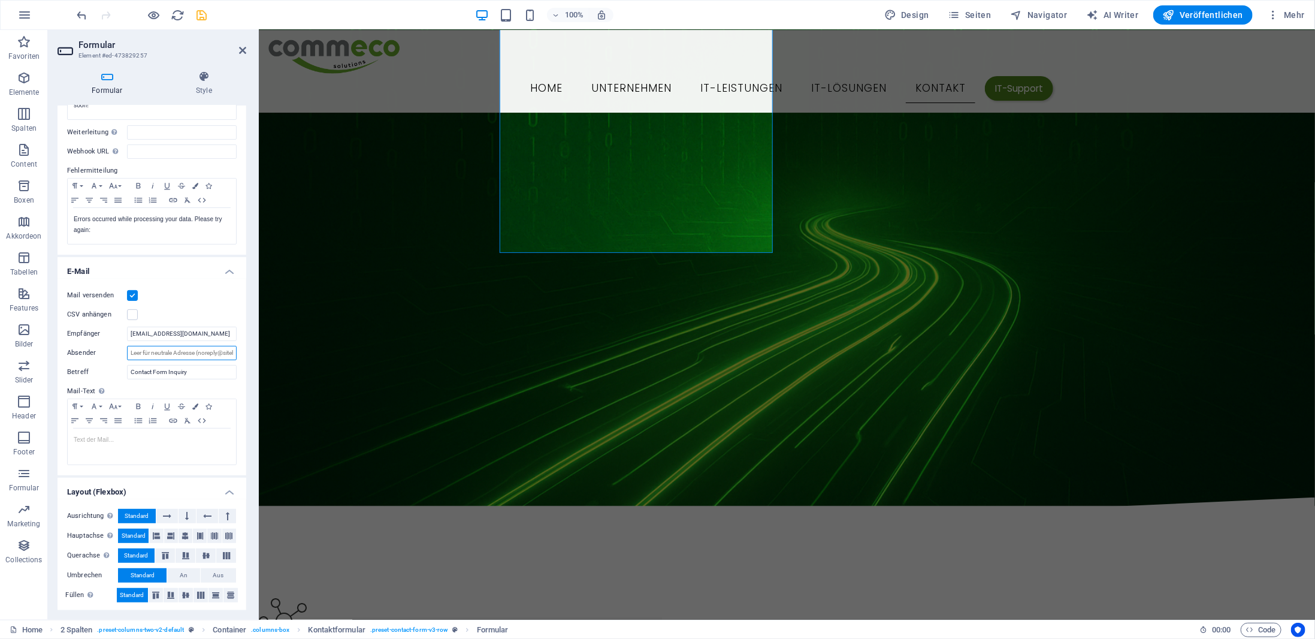
click at [176, 352] on input "Absender" at bounding box center [182, 353] width 110 height 14
drag, startPoint x: 199, startPoint y: 373, endPoint x: 106, endPoint y: 366, distance: 93.2
click at [106, 366] on div "Betreff Contact Form Inquiry" at bounding box center [152, 372] width 170 height 14
click at [128, 374] on input "Homepage Kontaktformular" at bounding box center [182, 372] width 110 height 14
type input "Neue Nachricht von Homepage Kontaktformular"
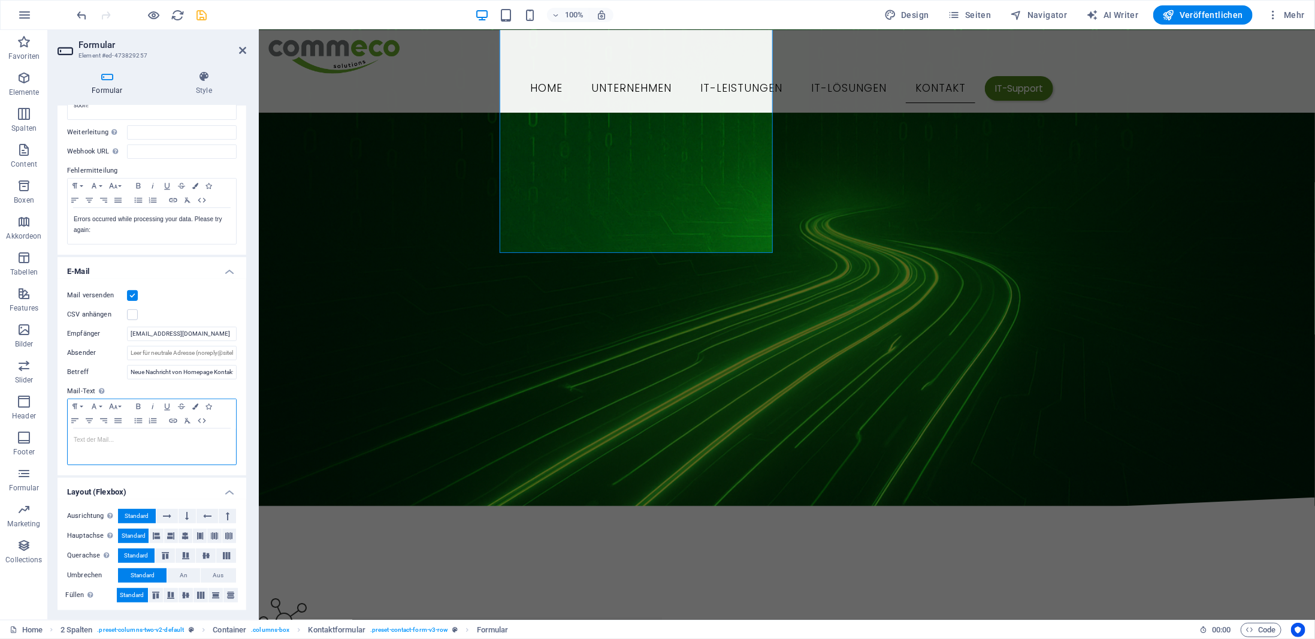
click at [149, 448] on div at bounding box center [152, 446] width 168 height 36
click at [183, 283] on div "Mail versenden CSV anhängen Empfänger [EMAIL_ADDRESS][DOMAIN_NAME] Absender Bet…" at bounding box center [152, 377] width 189 height 197
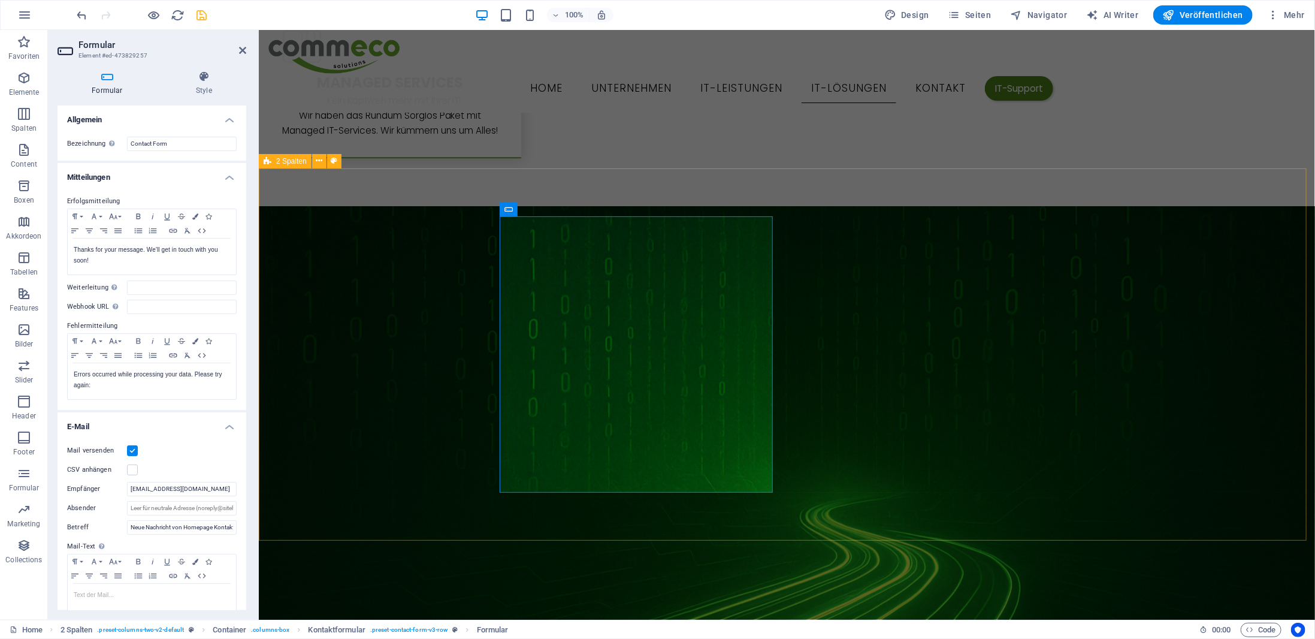
scroll to position [5459, 0]
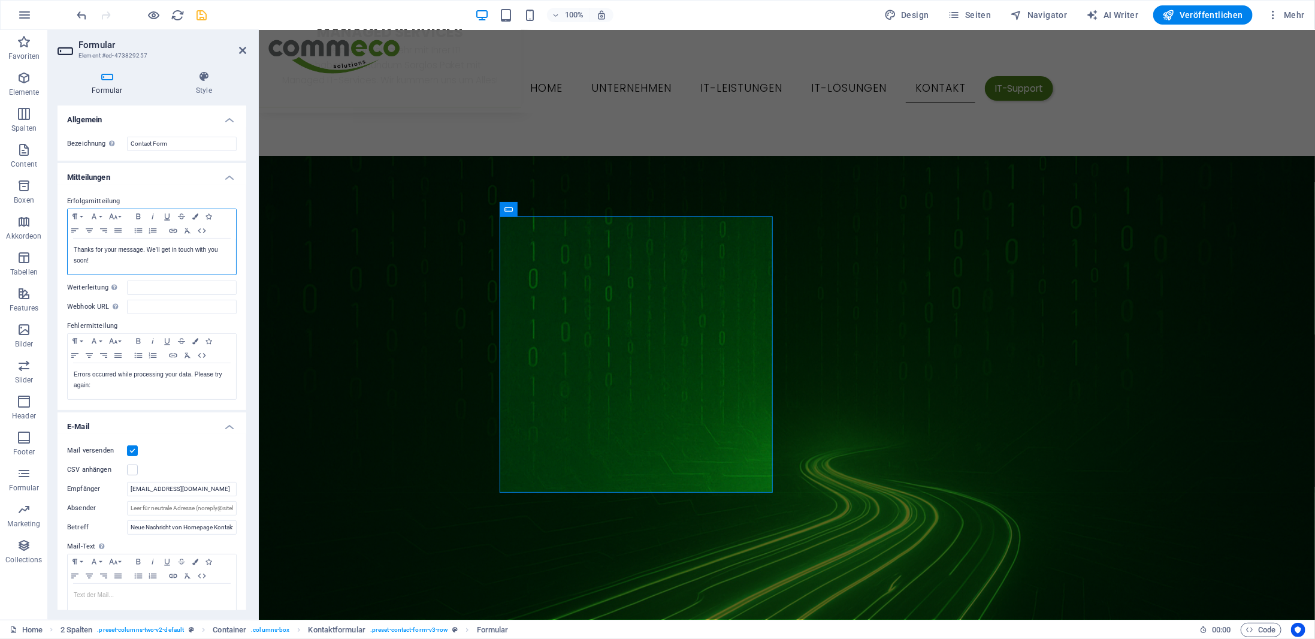
click at [120, 267] on div "Thanks for your message. We'll get in touch with you soon!" at bounding box center [152, 256] width 168 height 36
drag, startPoint x: 116, startPoint y: 267, endPoint x: 49, endPoint y: 235, distance: 74.2
click at [49, 235] on div "Formular Style Allgemein Bezeichnung Lege eine Bezeichnung für das Formular fes…" at bounding box center [152, 340] width 208 height 558
click at [111, 264] on p "Vielen Dank für Ihre Nachricht! Wir melden uns schnellstmöglichst bei Ihnen." at bounding box center [152, 255] width 156 height 22
click at [149, 263] on p "Vielen Dank für Ihre Nachricht! Wir melden uns schnellst möglichst bei Ihnen." at bounding box center [152, 255] width 156 height 22
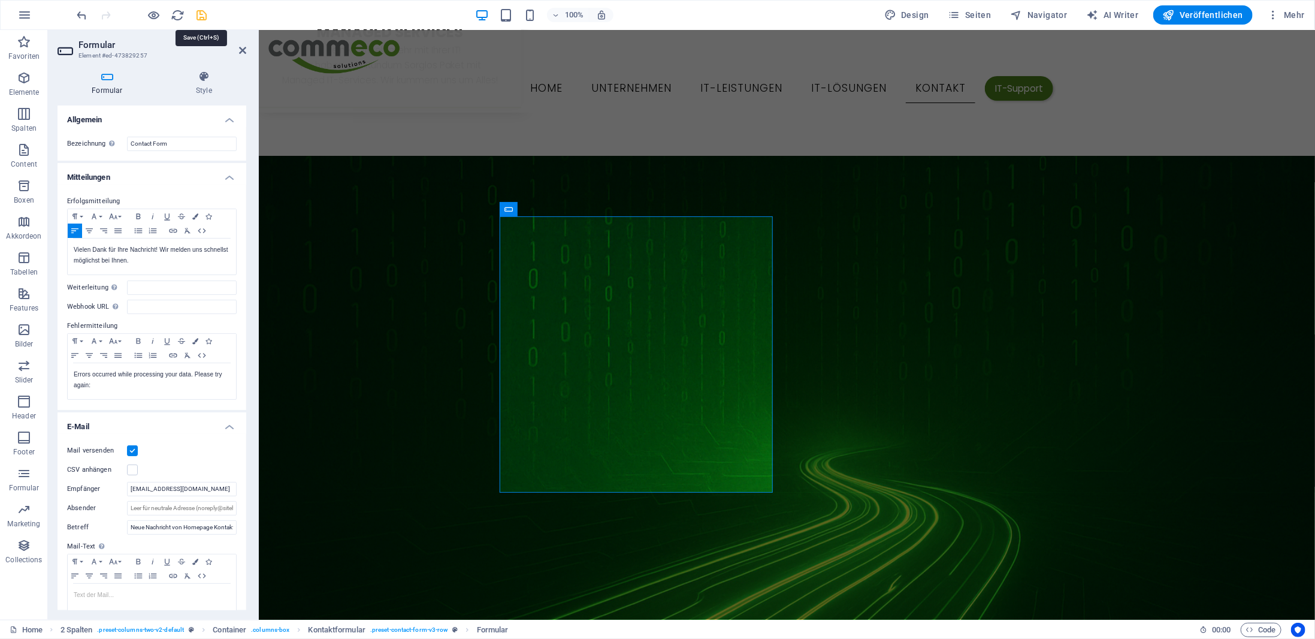
click at [200, 14] on icon "save" at bounding box center [202, 15] width 14 height 14
checkbox input "false"
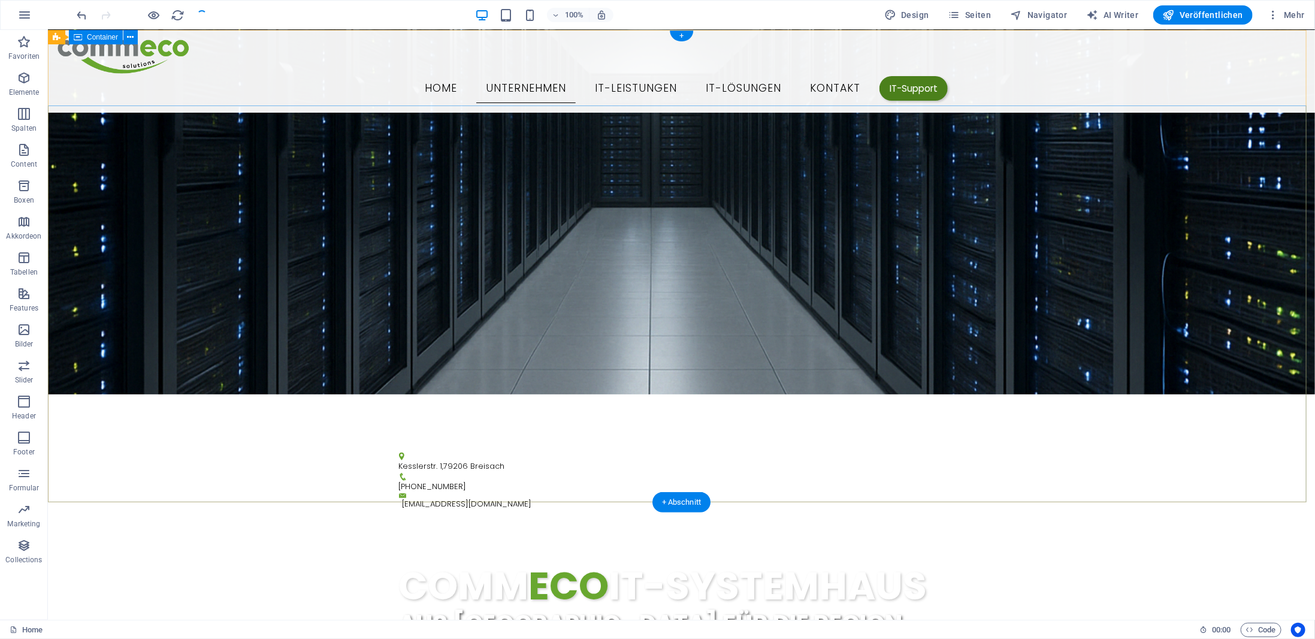
scroll to position [0, 0]
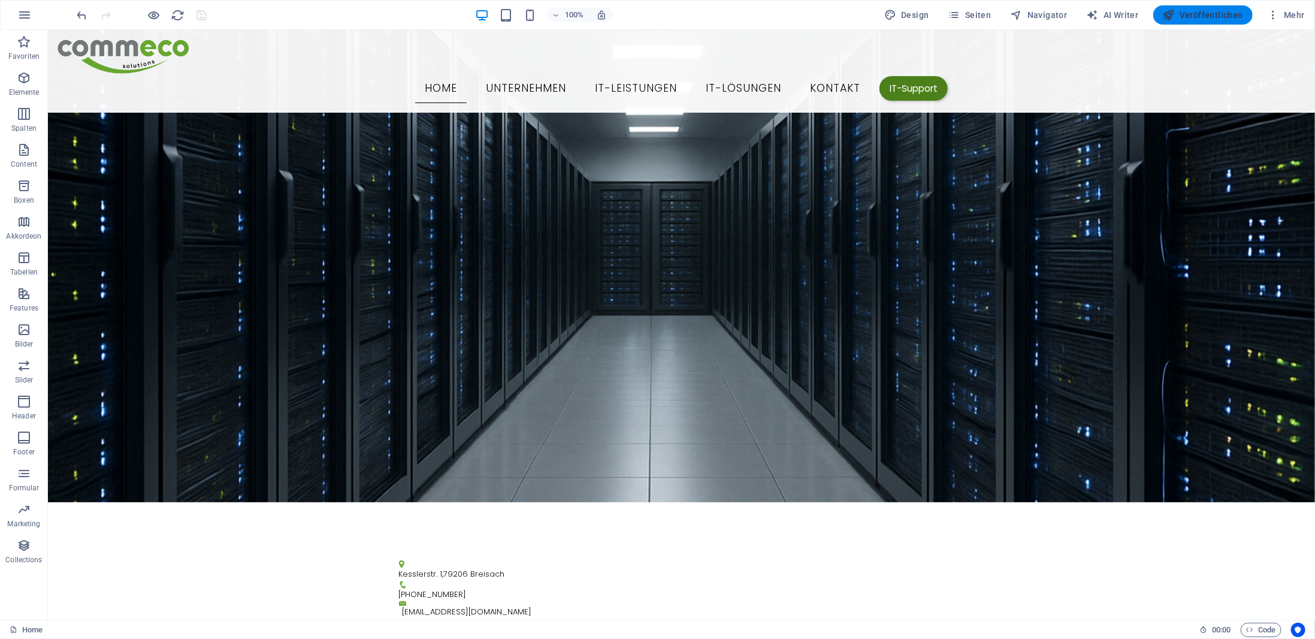
click at [1188, 19] on span "Veröffentlichen" at bounding box center [1203, 15] width 80 height 12
